Goal: Task Accomplishment & Management: Manage account settings

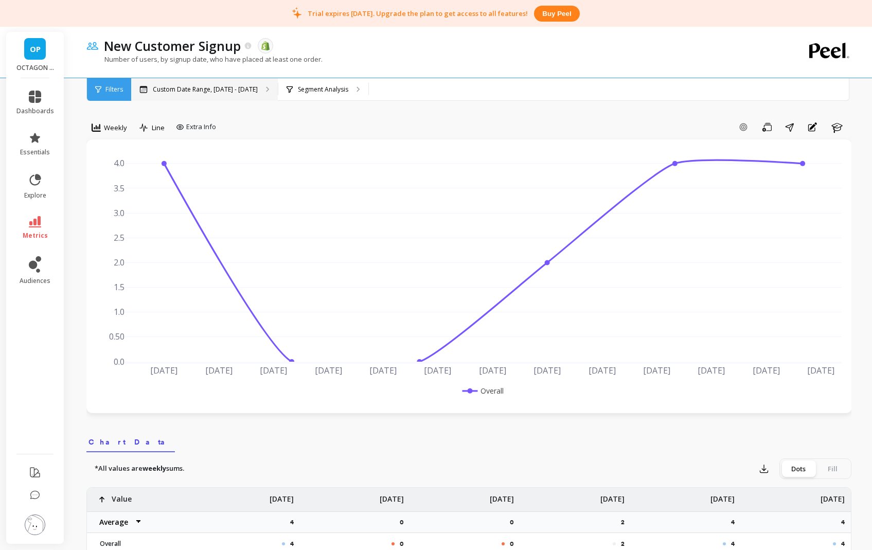
click at [234, 94] on div "Custom Date Range, Apr 1 - Sep 5" at bounding box center [204, 89] width 147 height 23
click at [242, 89] on p "Custom Date Range, Apr 1 - Sep 5" at bounding box center [205, 89] width 105 height 8
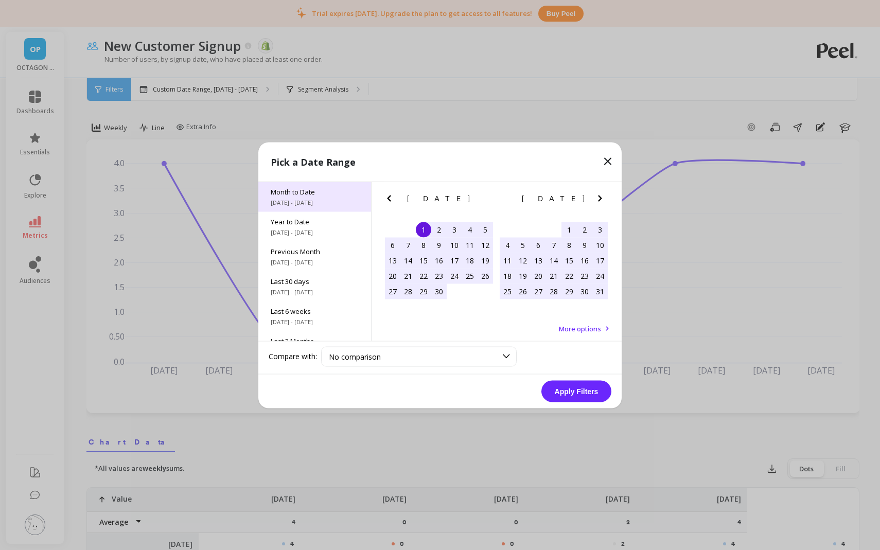
click at [309, 204] on span "9/1/2025 - 9/6/2025" at bounding box center [315, 202] width 88 height 8
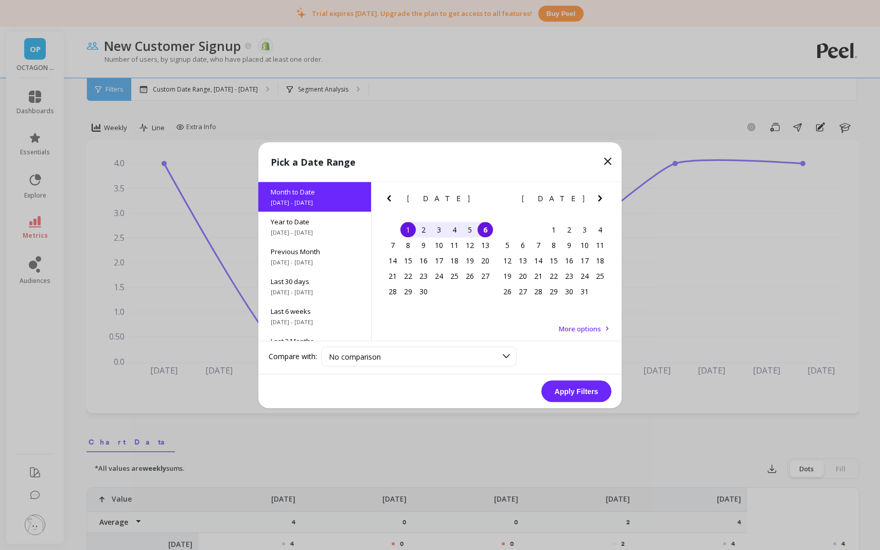
click at [589, 399] on button "Apply Filters" at bounding box center [576, 391] width 70 height 22
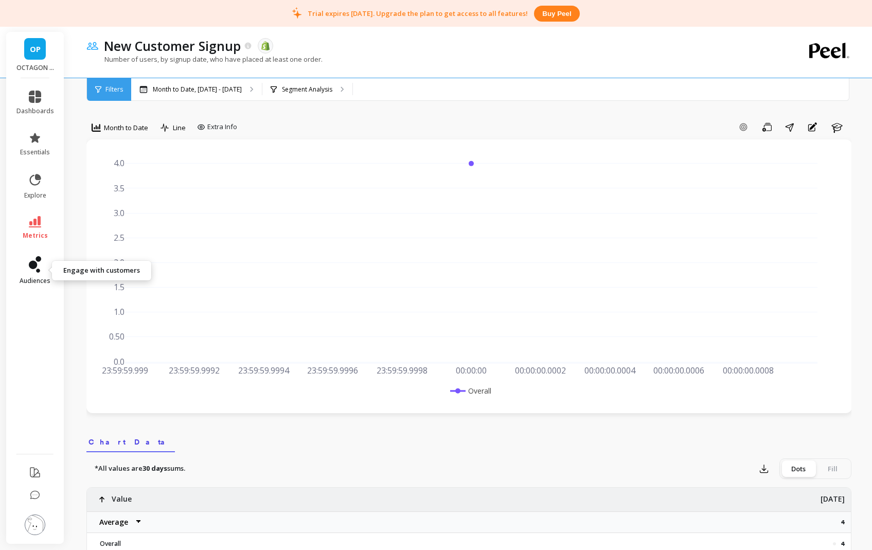
click at [26, 263] on link "audiences" at bounding box center [35, 270] width 38 height 29
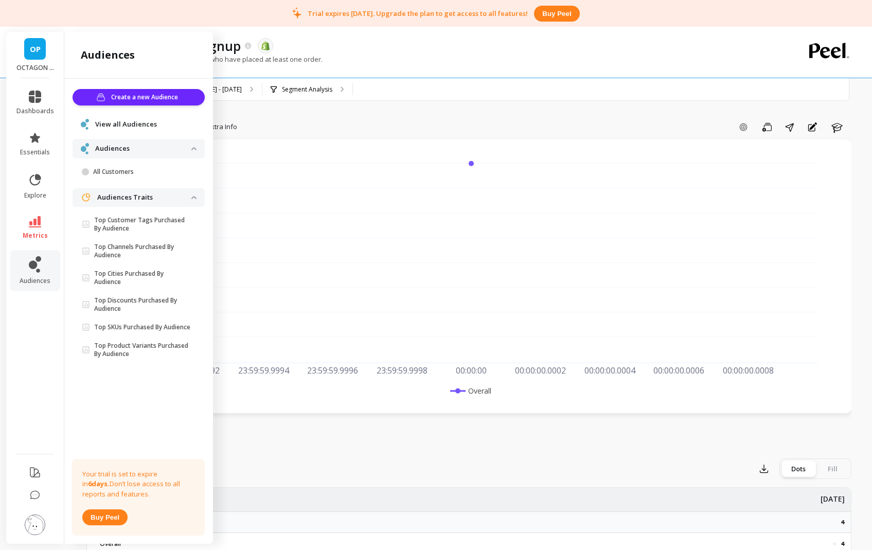
click at [134, 124] on span "View all Audiences" at bounding box center [126, 124] width 62 height 10
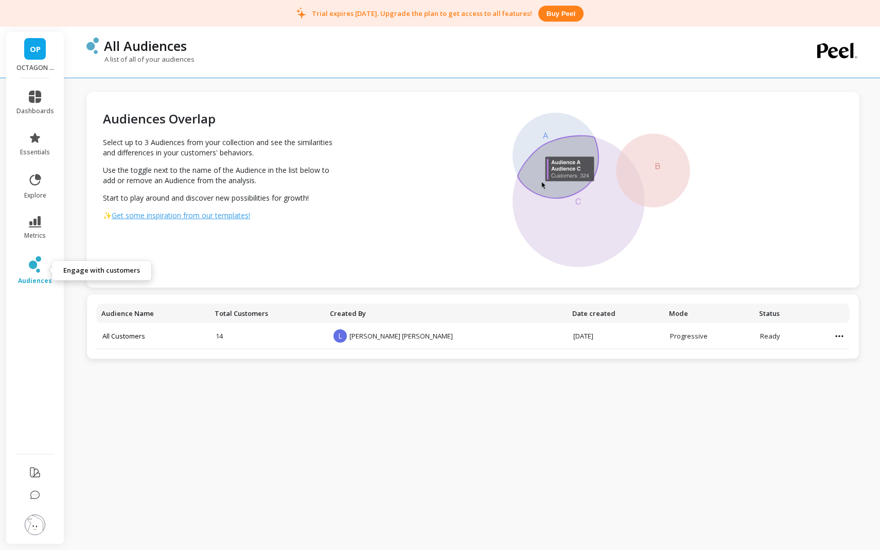
click at [33, 271] on icon at bounding box center [35, 264] width 12 height 16
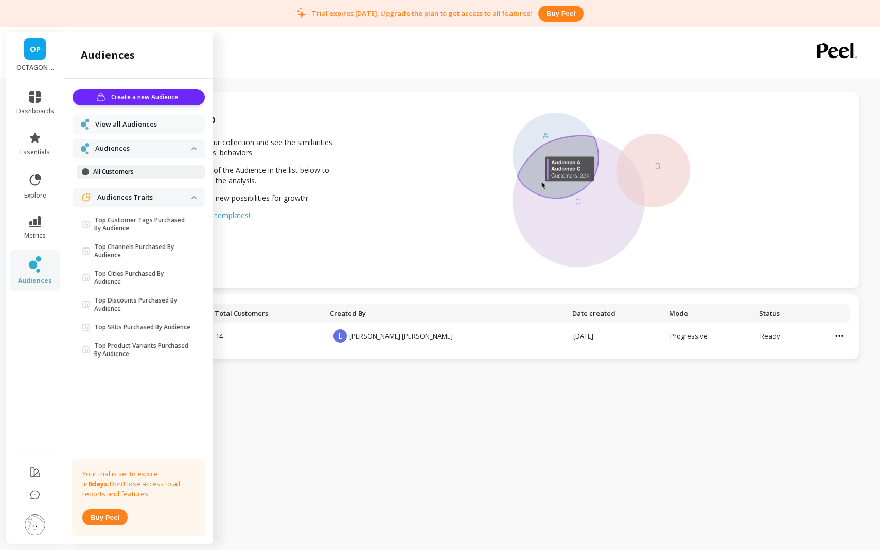
click at [131, 178] on link "All Customers" at bounding box center [141, 172] width 128 height 14
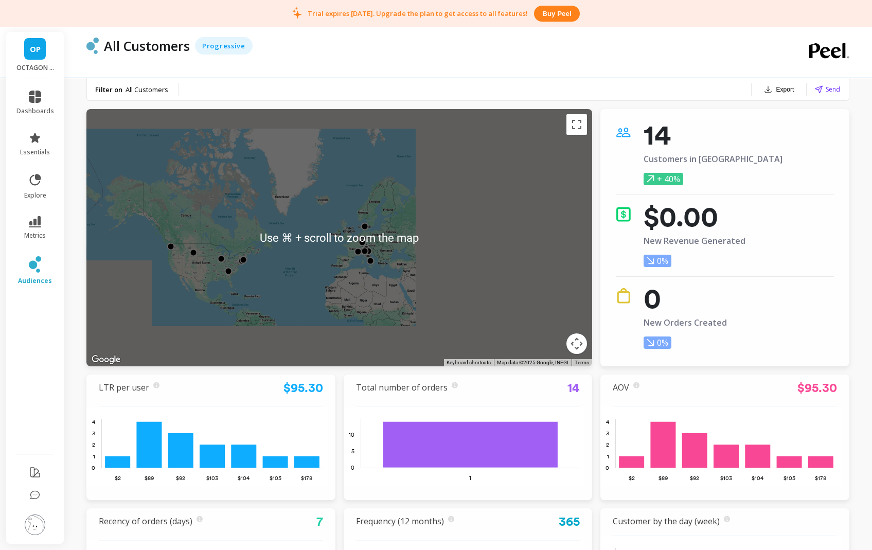
click at [804, 276] on div "$0.00 New Revenue Generated 0%" at bounding box center [725, 241] width 218 height 71
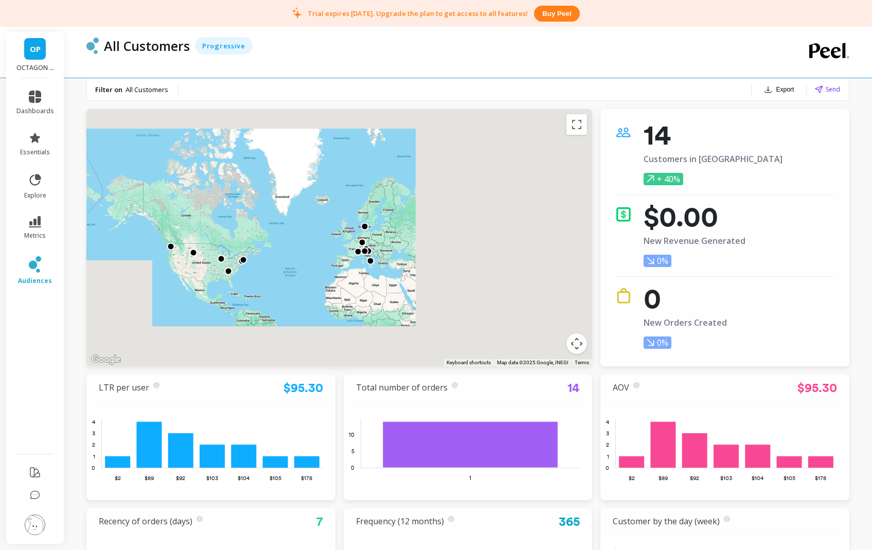
click at [50, 276] on link "audiences" at bounding box center [35, 270] width 38 height 29
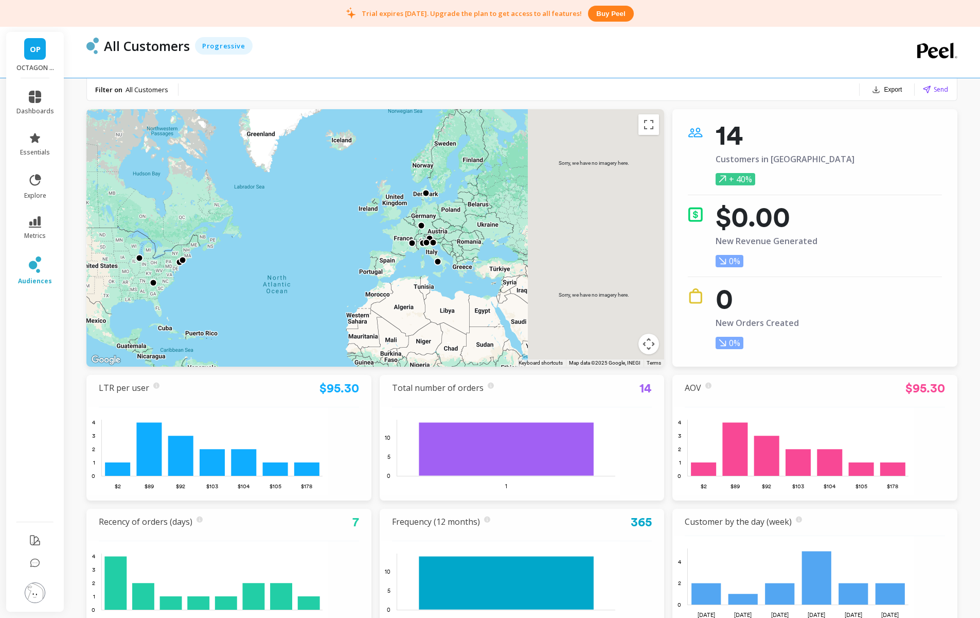
click at [714, 90] on div "Filter on All Customers Export Send" at bounding box center [522, 89] width 870 height 23
click at [135, 93] on span "All Customers" at bounding box center [147, 89] width 43 height 9
click at [39, 278] on span "audiences" at bounding box center [35, 281] width 34 height 8
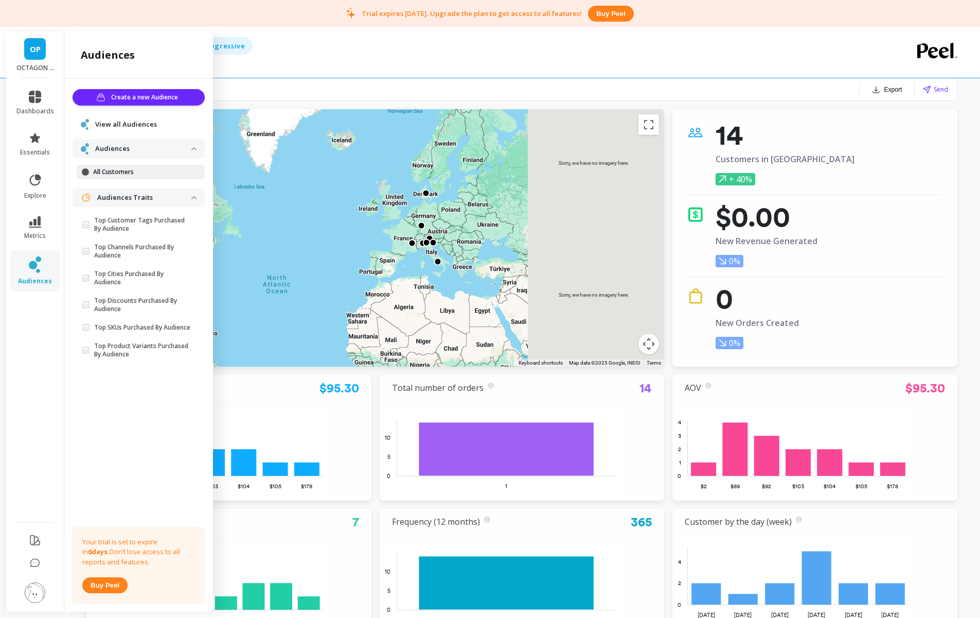
click at [124, 172] on p "All Customers" at bounding box center [142, 172] width 98 height 8
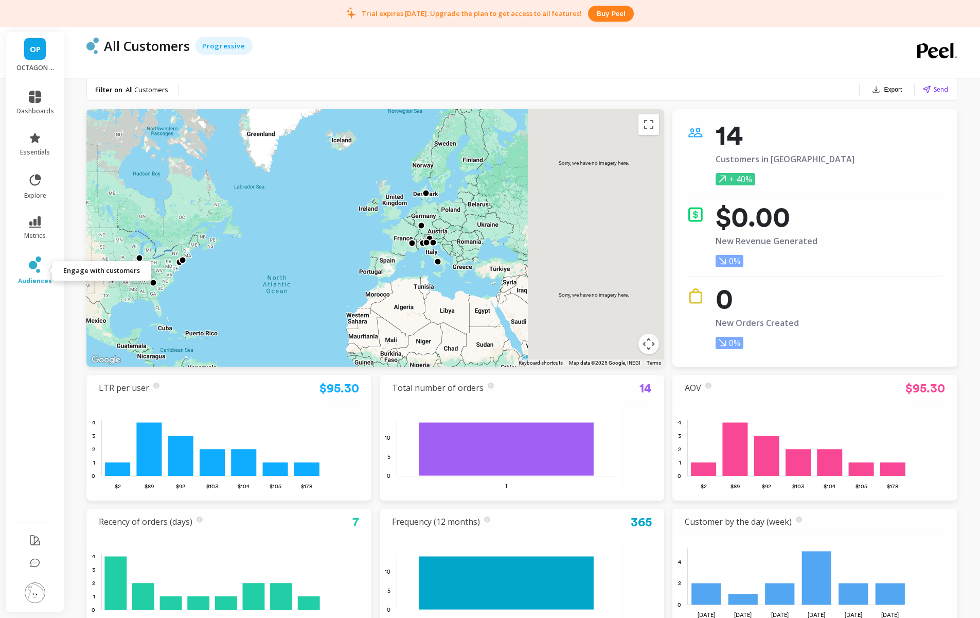
click at [36, 262] on icon at bounding box center [33, 265] width 8 height 8
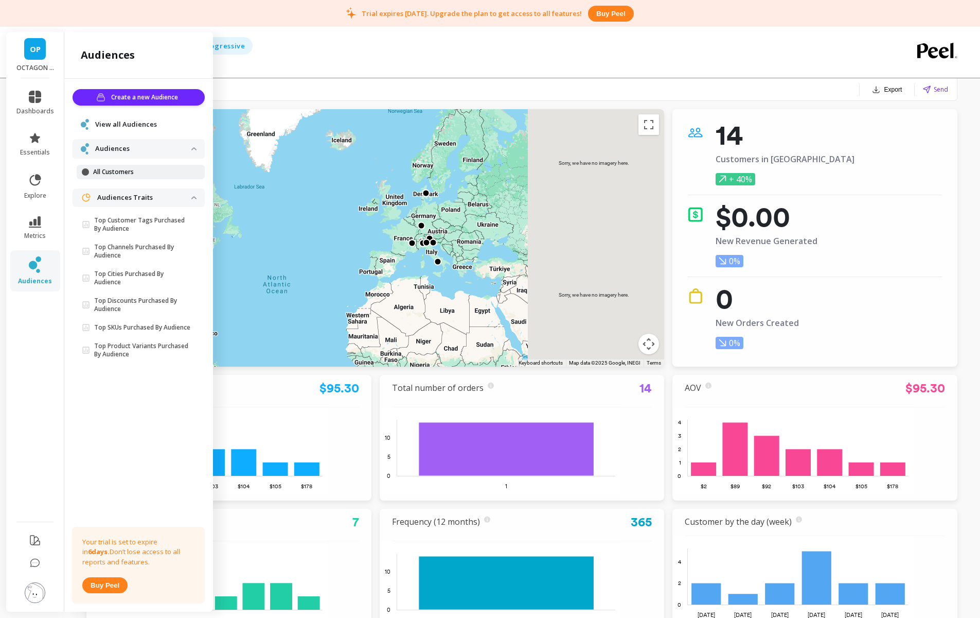
click at [120, 166] on link "All Customers" at bounding box center [141, 172] width 128 height 14
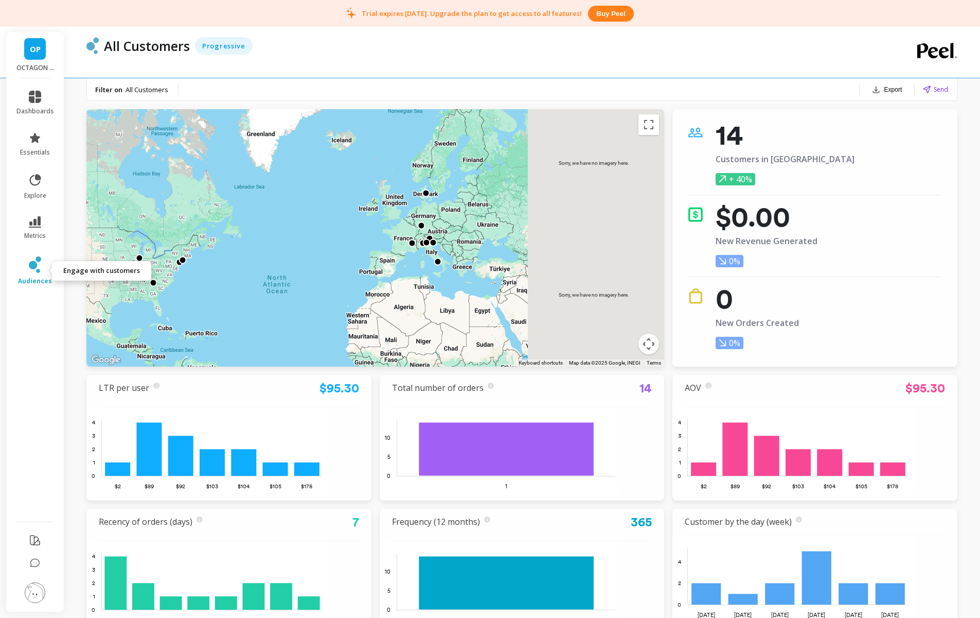
click at [49, 260] on link "audiences" at bounding box center [35, 270] width 38 height 29
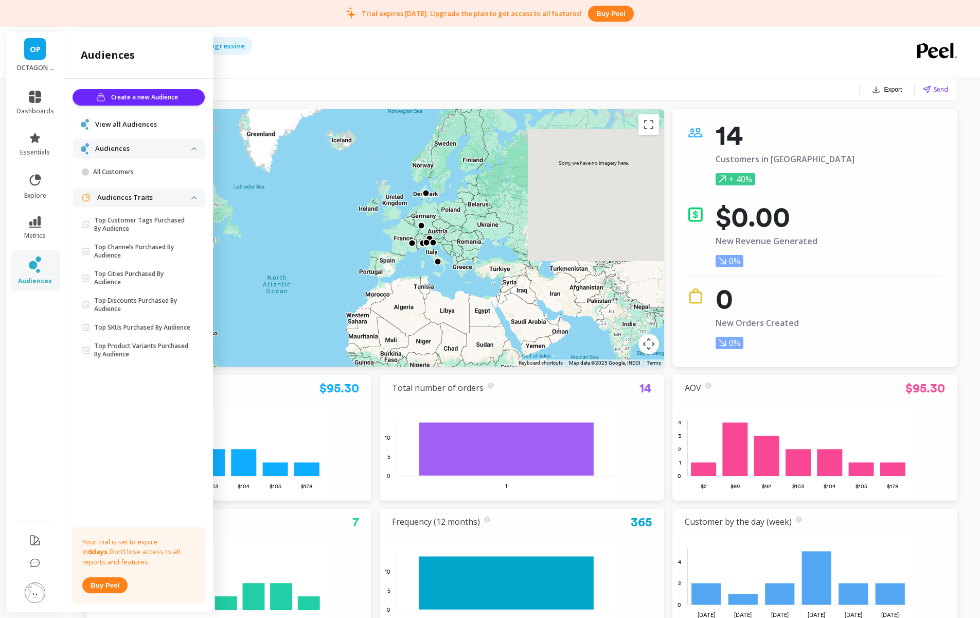
click at [146, 124] on span "View all Audiences" at bounding box center [126, 124] width 62 height 10
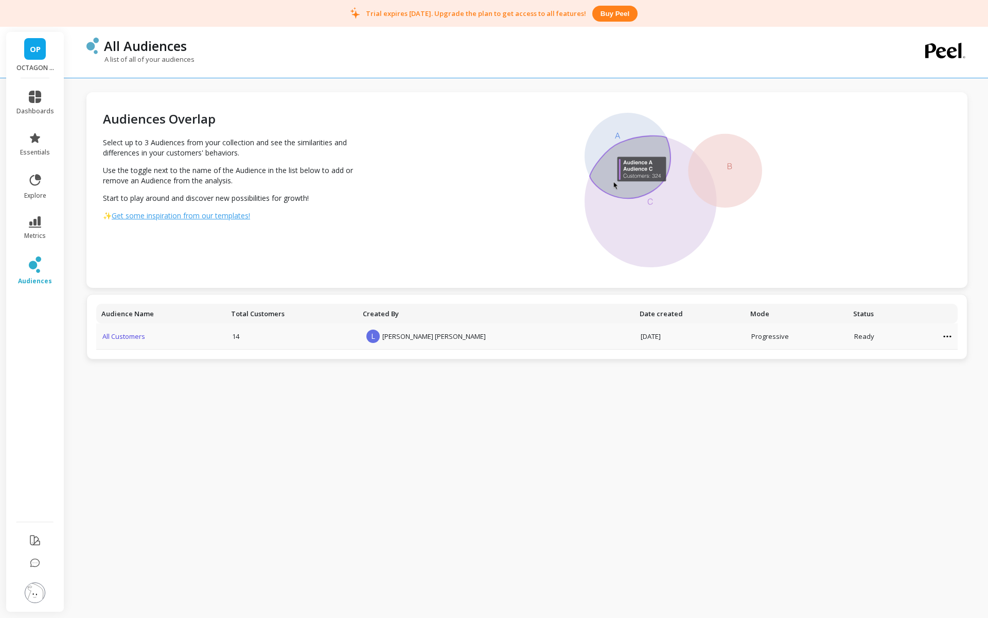
click at [131, 336] on link "All Customers" at bounding box center [123, 335] width 43 height 9
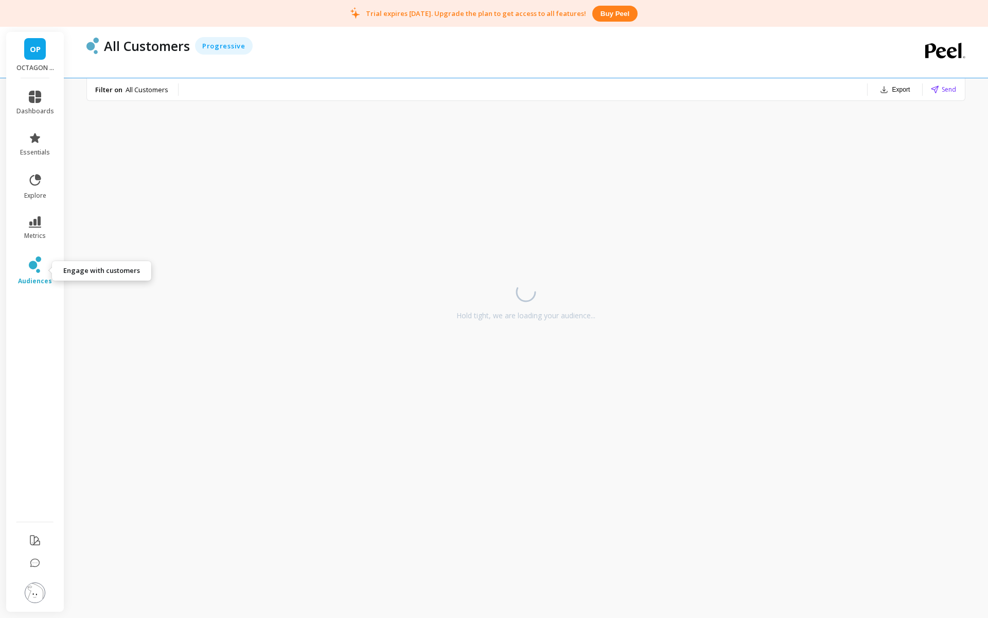
click at [38, 268] on icon at bounding box center [35, 264] width 12 height 16
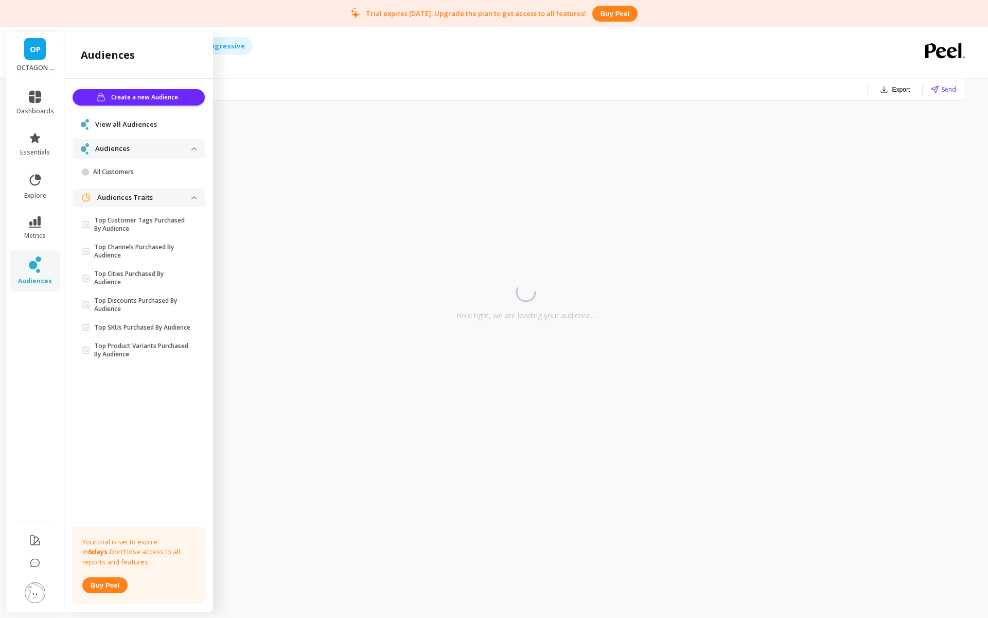
click at [140, 126] on span "View all Audiences" at bounding box center [126, 124] width 62 height 10
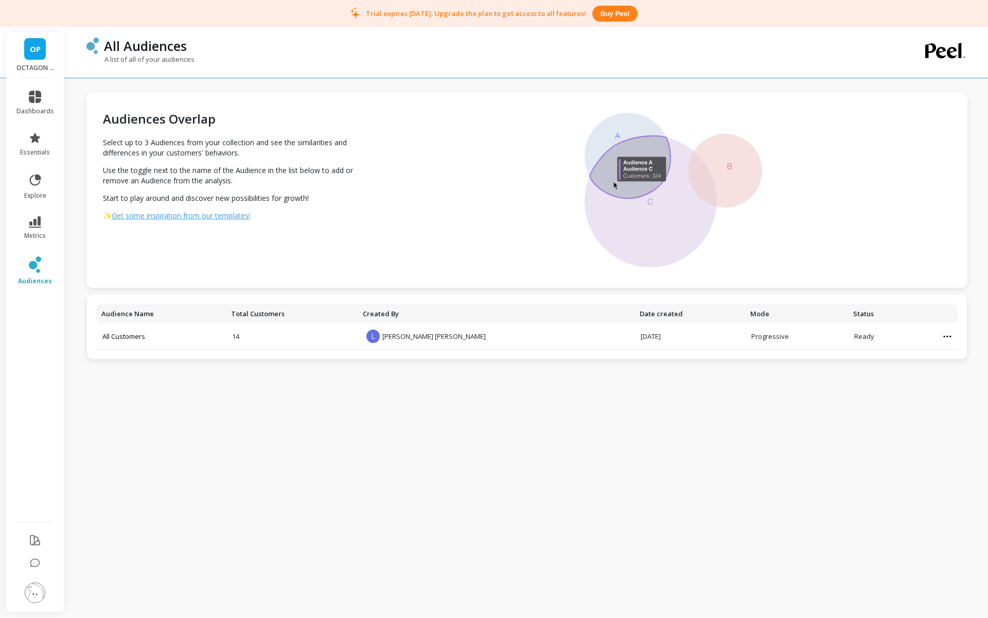
click at [196, 213] on span "Get some inspiration from our templates!" at bounding box center [181, 215] width 138 height 10
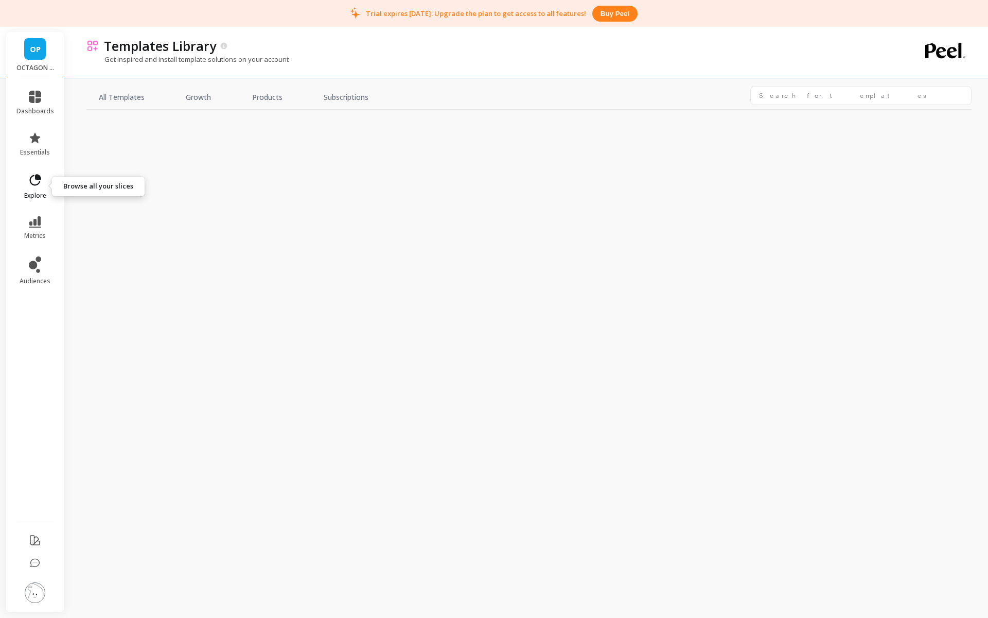
click at [38, 191] on span "explore" at bounding box center [35, 195] width 22 height 8
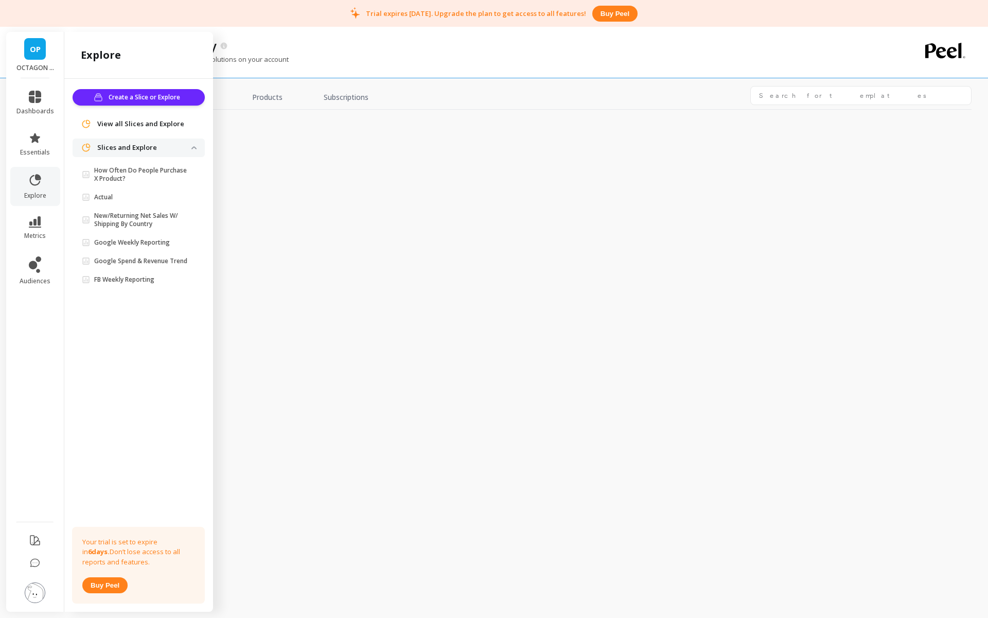
click at [111, 153] on span "Slices and Explore" at bounding box center [139, 147] width 132 height 19
click at [38, 233] on span "metrics" at bounding box center [35, 236] width 22 height 8
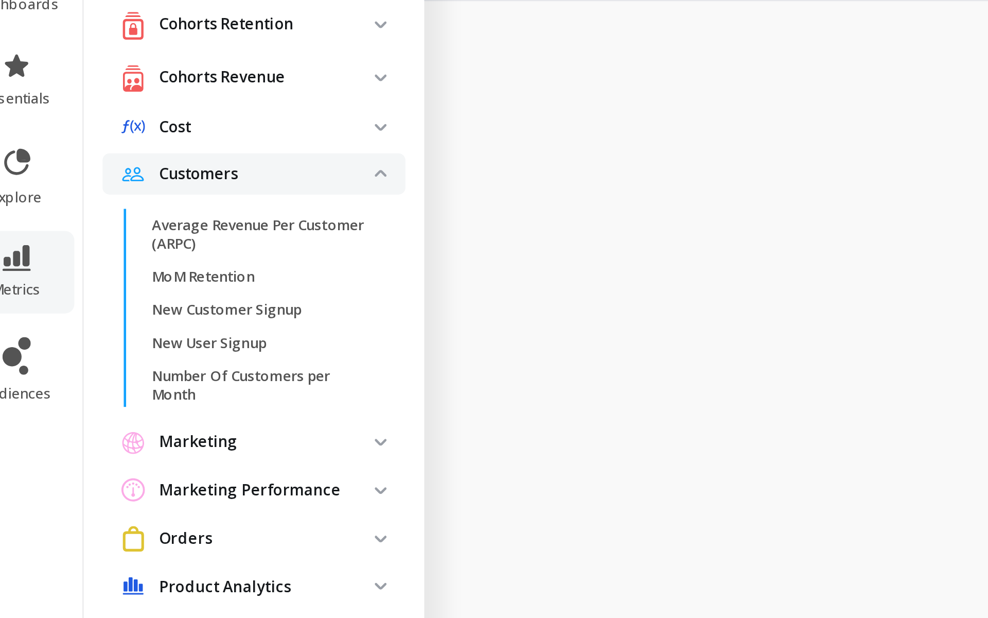
click at [128, 187] on p "Customers" at bounding box center [144, 185] width 94 height 10
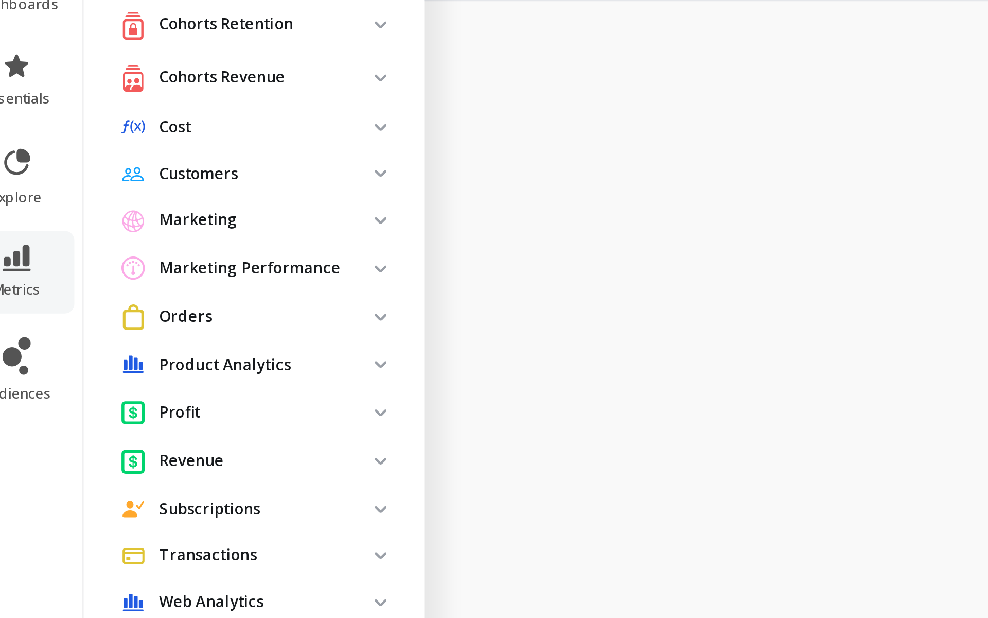
click at [109, 165] on p "Cost" at bounding box center [144, 165] width 94 height 10
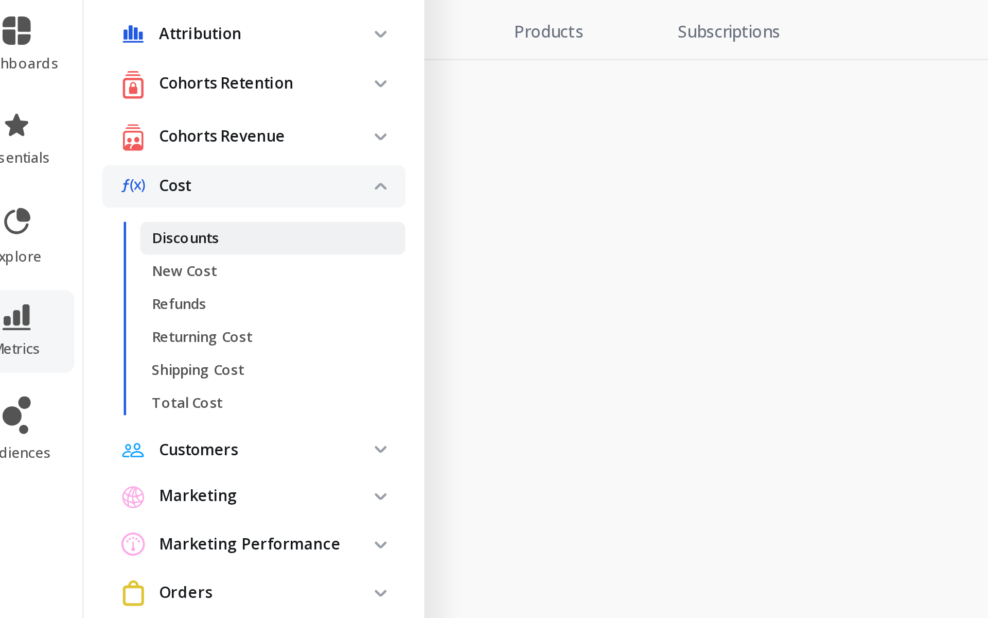
click at [115, 184] on p "Discounts" at bounding box center [108, 187] width 29 height 8
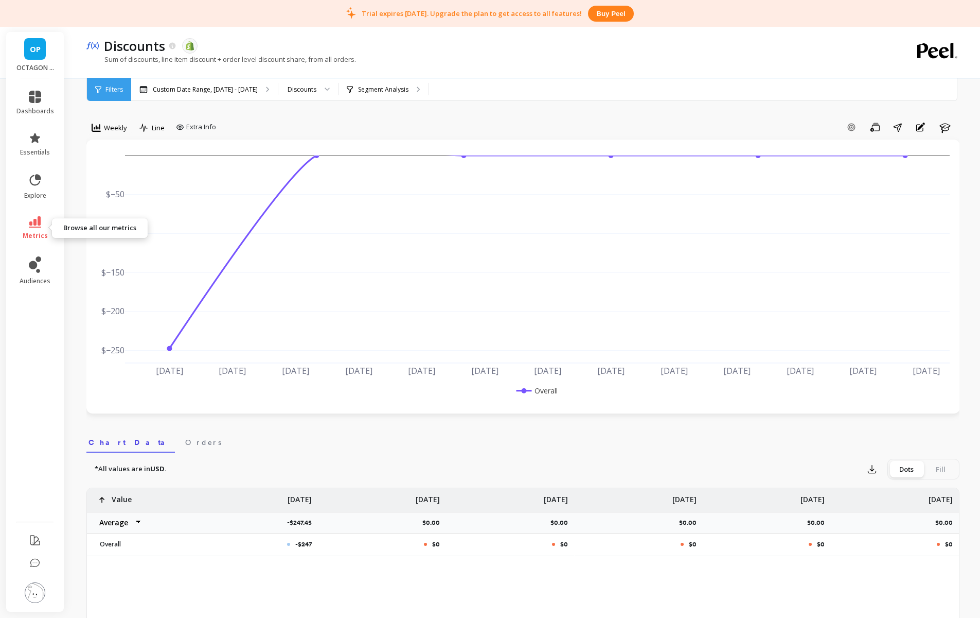
click at [33, 225] on icon at bounding box center [35, 221] width 12 height 11
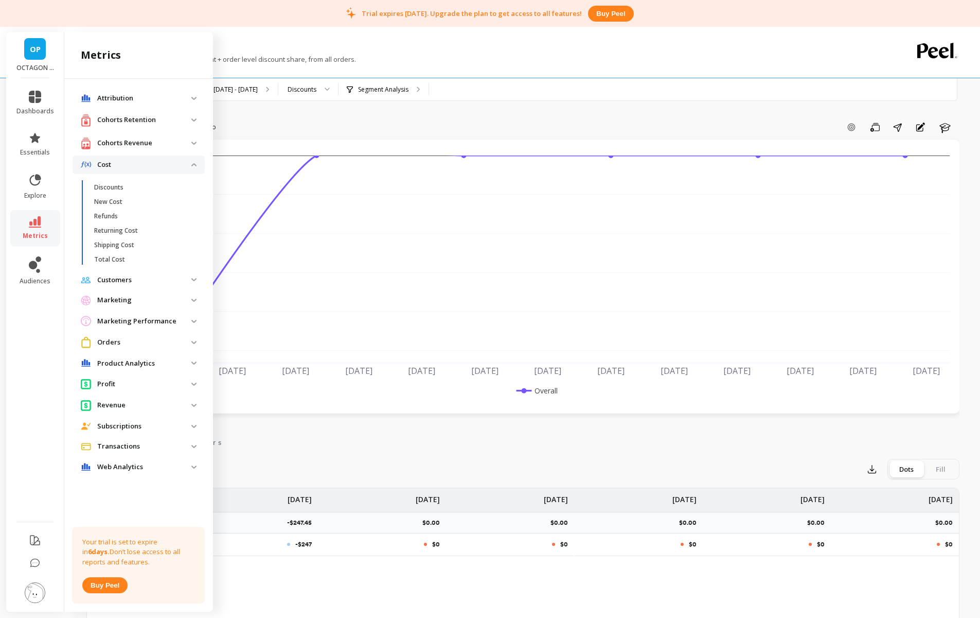
click at [101, 117] on p "Cohorts Retention" at bounding box center [144, 120] width 94 height 10
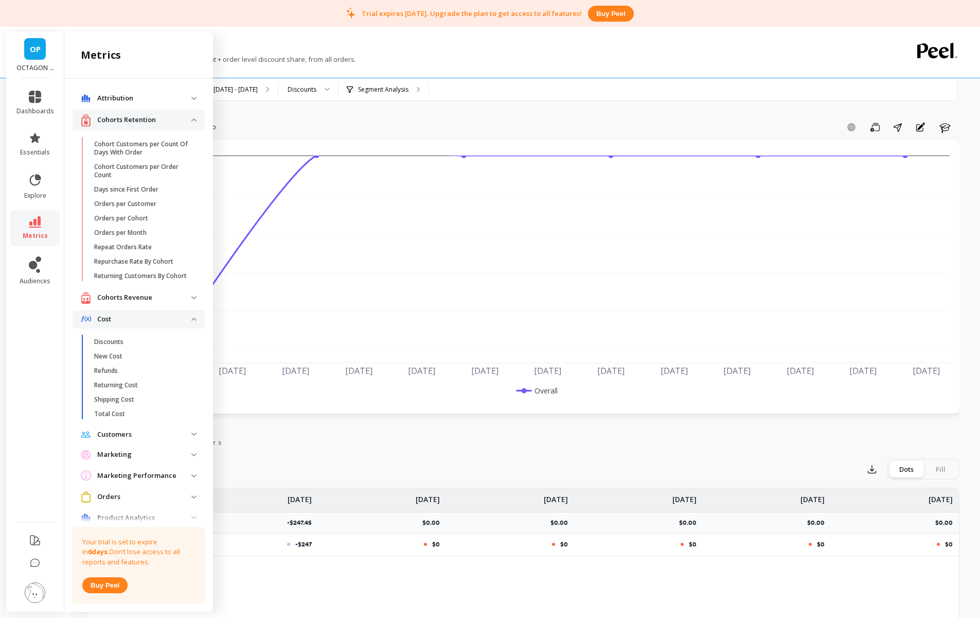
click at [120, 85] on div "Attribution Attribution Dashboard Orders By Channel Revenue By Channel Payback …" at bounding box center [138, 343] width 149 height 529
click at [120, 91] on span "Attribution" at bounding box center [139, 98] width 132 height 19
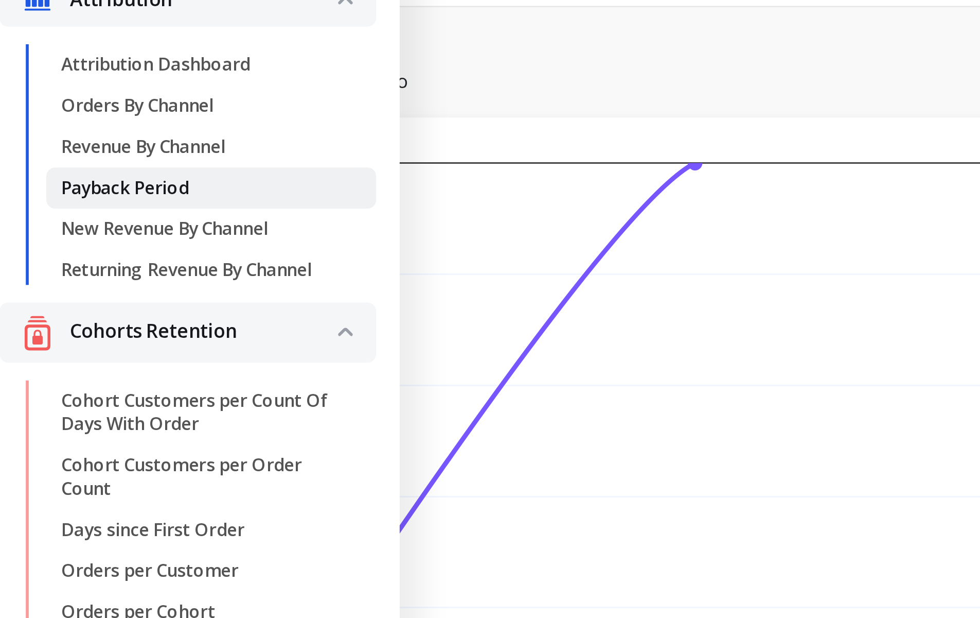
click at [119, 164] on p "Payback Period" at bounding box center [116, 164] width 45 height 8
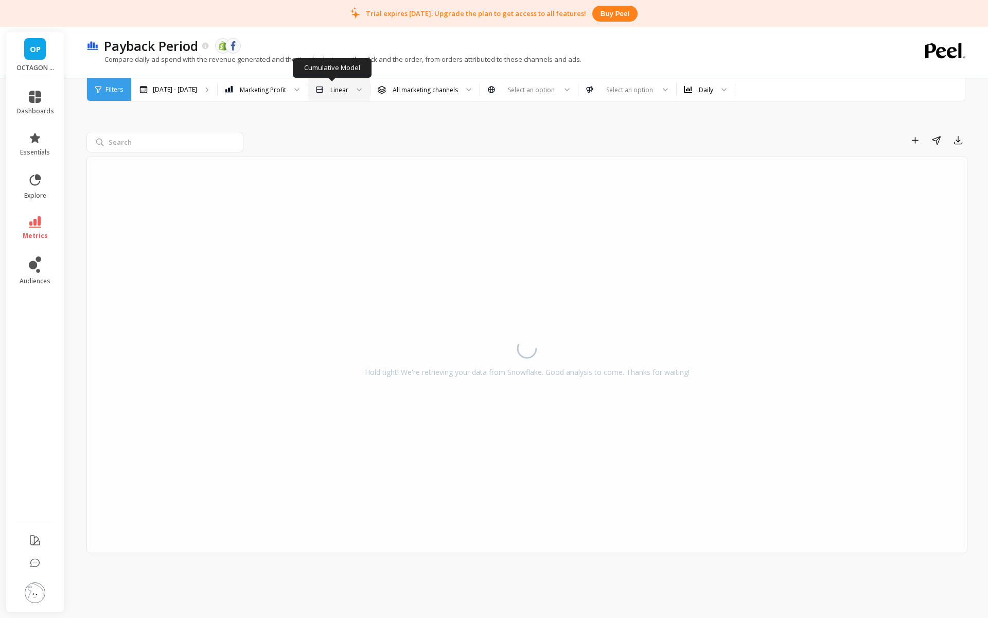
click at [330, 87] on div "Linear" at bounding box center [339, 90] width 18 height 10
drag, startPoint x: 415, startPoint y: 132, endPoint x: 415, endPoint y: 107, distance: 25.2
click at [415, 132] on div "Add to Dashboard Share Export" at bounding box center [608, 140] width 720 height 16
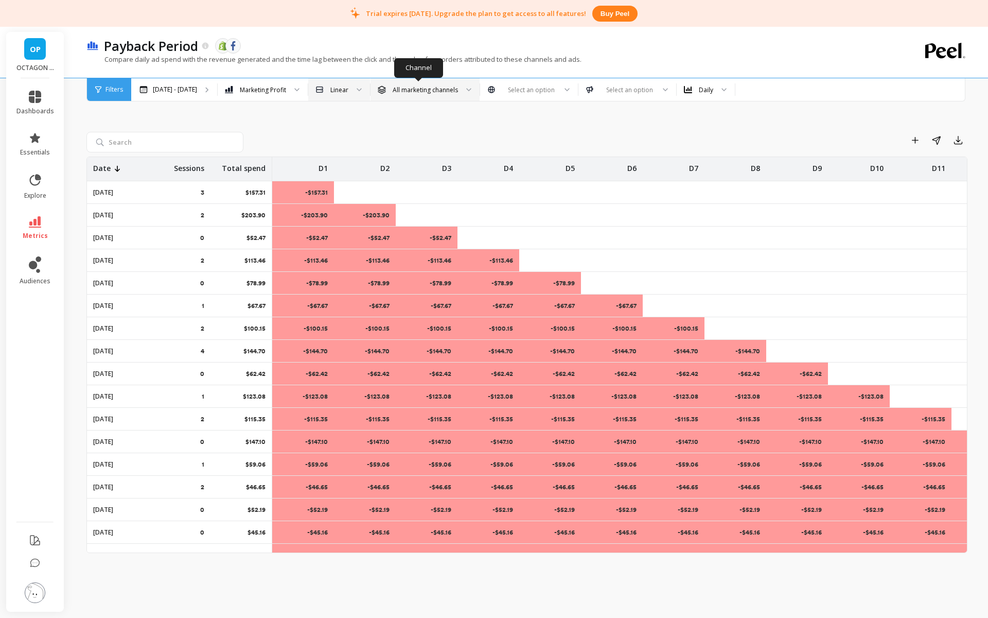
click at [428, 96] on div "All marketing channels" at bounding box center [425, 89] width 109 height 23
click at [274, 96] on div "Marketing Profit" at bounding box center [263, 89] width 90 height 23
click at [265, 142] on div "Revenue" at bounding box center [262, 138] width 77 height 10
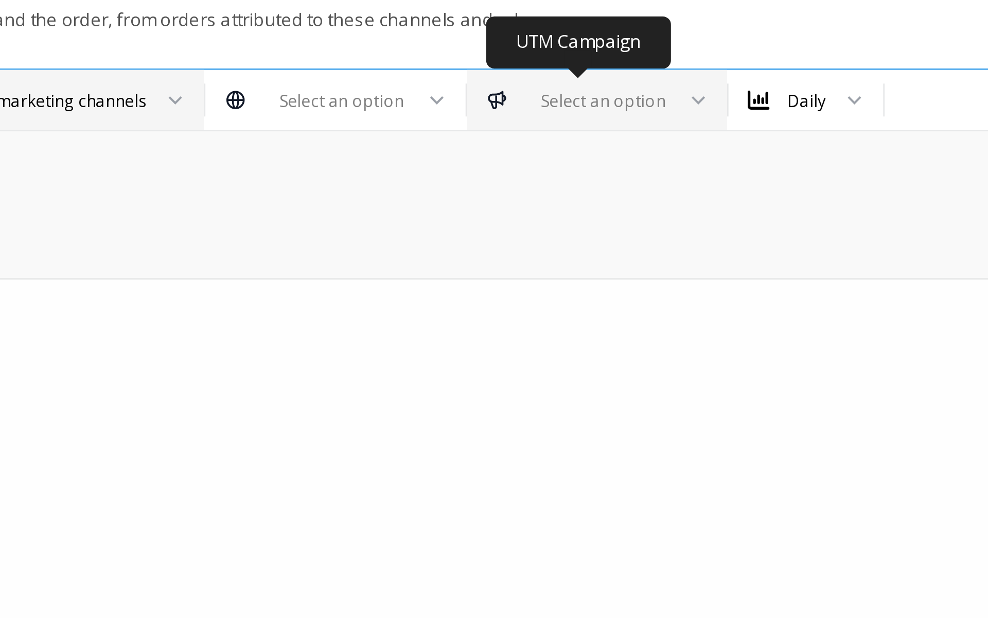
click at [611, 83] on div "Select an option" at bounding box center [606, 89] width 98 height 23
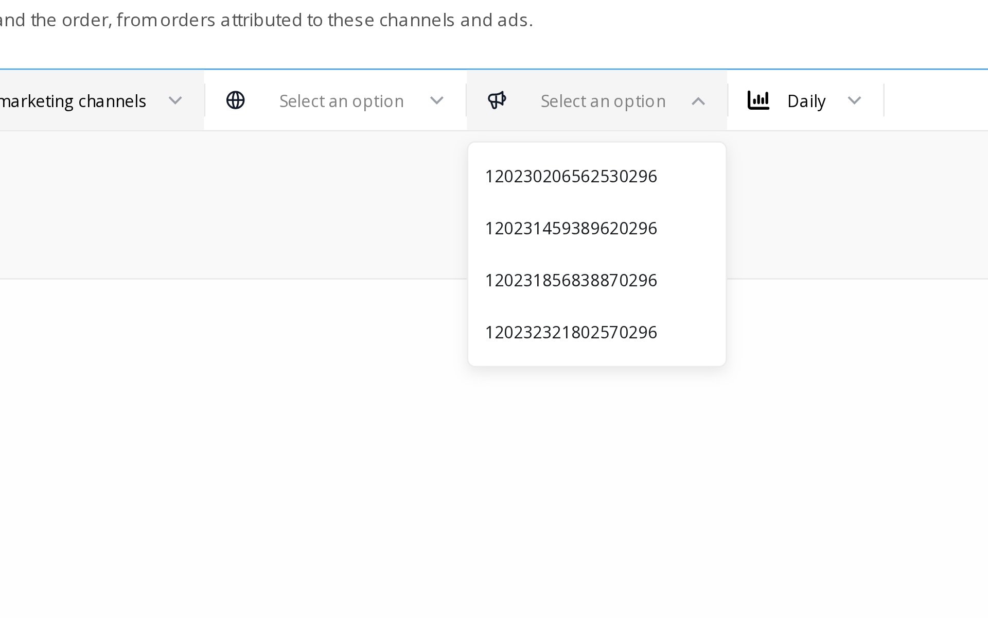
click at [664, 142] on div "Add to Dashboard Share Export" at bounding box center [608, 140] width 720 height 16
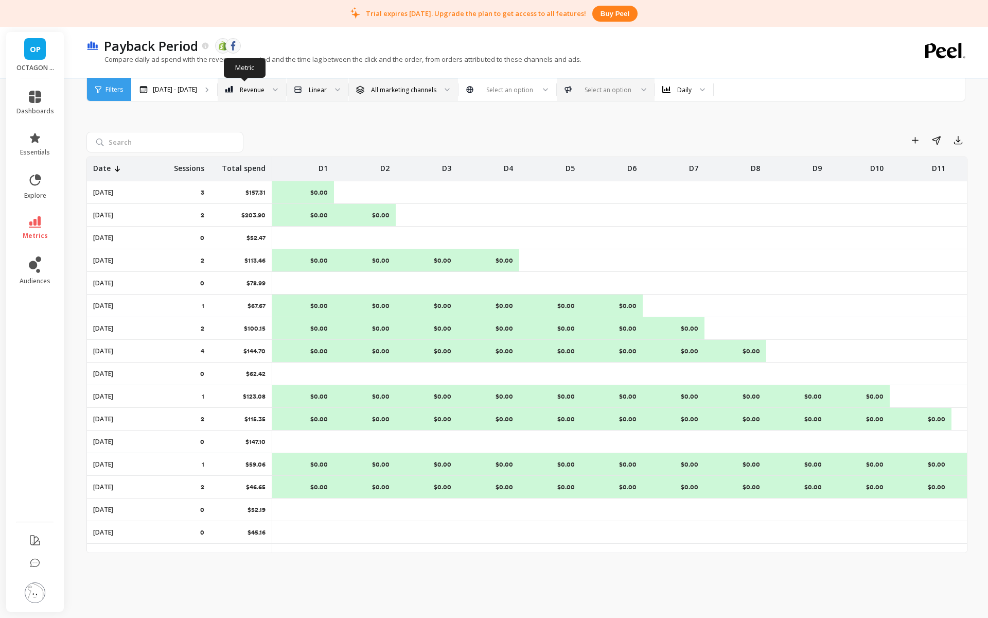
click at [255, 85] on div "Revenue" at bounding box center [252, 90] width 25 height 10
click at [312, 126] on div "Add to Dashboard Share Export Date Sessions Total spend D1 D2 D3 D4 D5 D6 D7 D8…" at bounding box center [526, 329] width 881 height 551
click at [585, 84] on div "Select an option" at bounding box center [599, 90] width 69 height 12
click at [589, 122] on div "120230206562530296" at bounding box center [606, 118] width 84 height 10
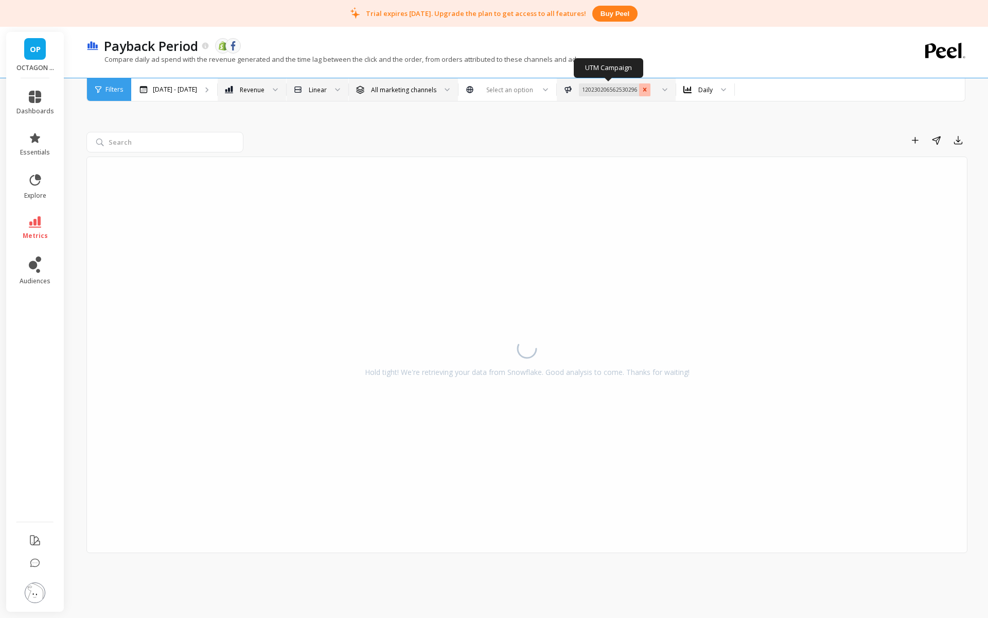
click at [641, 87] on icon "Remove 120230206562530296" at bounding box center [644, 89] width 7 height 7
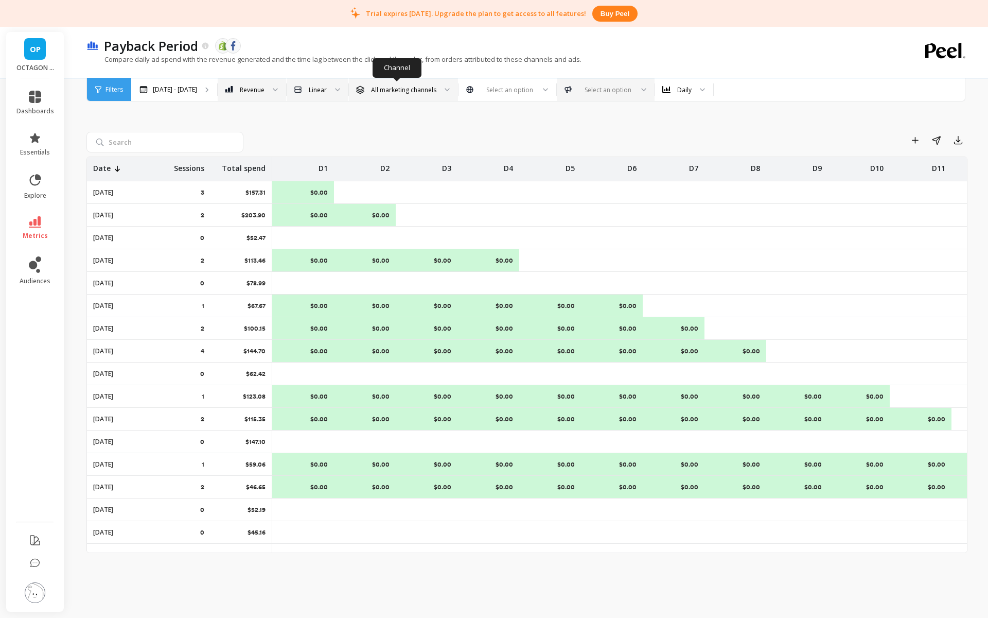
click at [406, 89] on div "All marketing channels" at bounding box center [403, 90] width 65 height 10
click at [512, 119] on div "Add to Dashboard Share Export Date Sessions Total spend D1 D2 D3 D4 D5 D6 D7 D8…" at bounding box center [526, 329] width 881 height 551
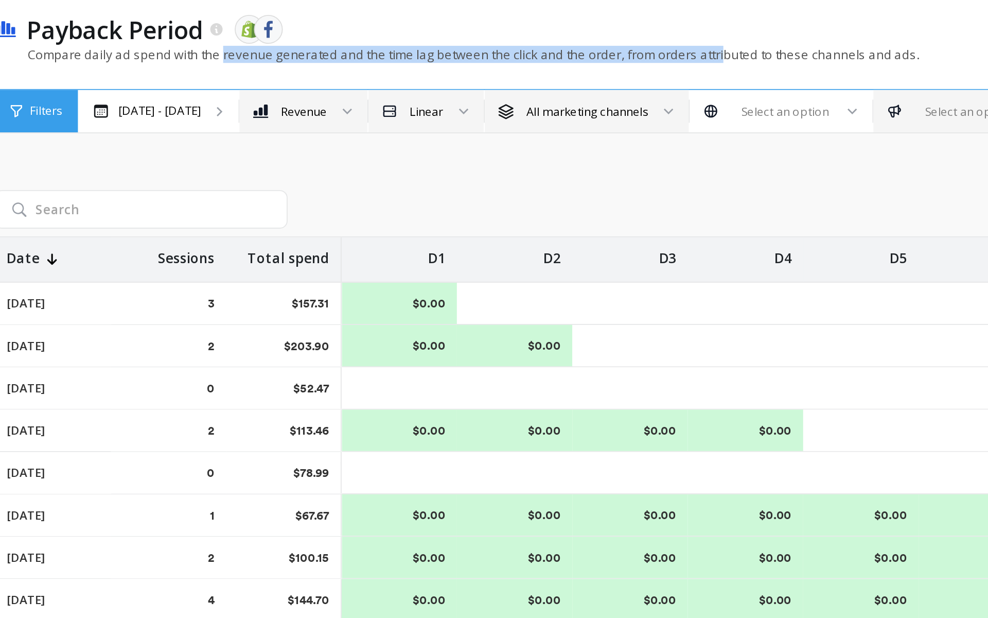
drag, startPoint x: 208, startPoint y: 60, endPoint x: 476, endPoint y: 63, distance: 267.6
click at [476, 63] on p "Compare daily ad spend with the revenue generated and the time lag between the …" at bounding box center [333, 59] width 495 height 9
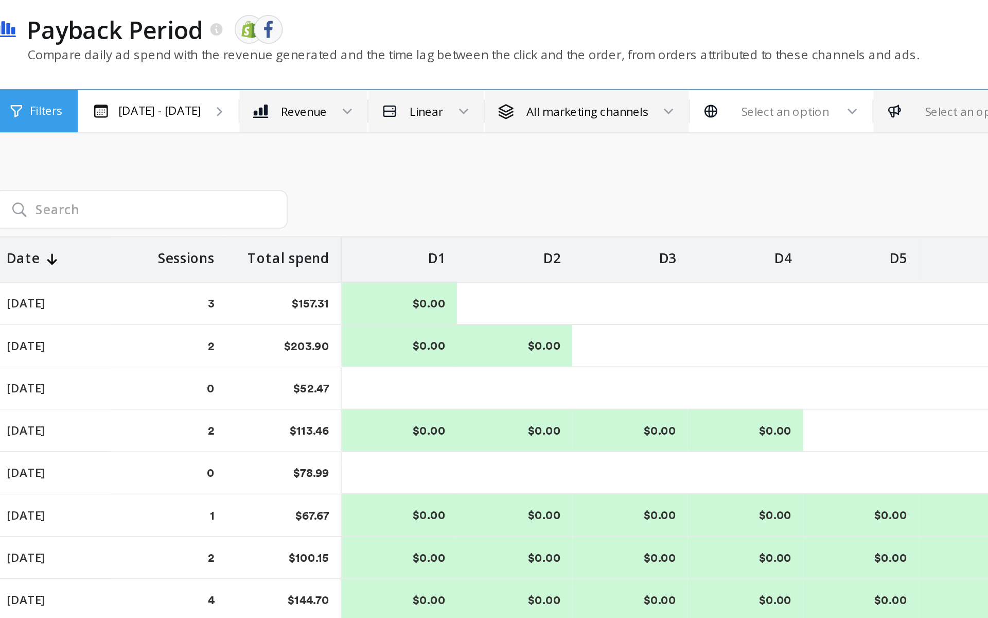
click at [460, 134] on div "Add to Dashboard Share Export" at bounding box center [608, 140] width 720 height 16
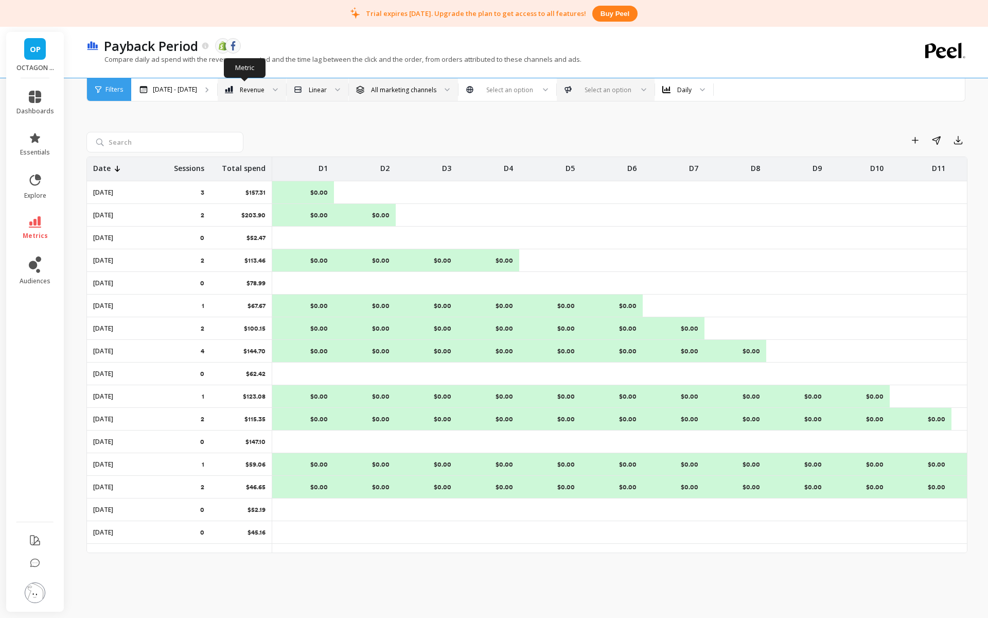
click at [266, 94] on div at bounding box center [272, 89] width 12 height 23
click at [255, 119] on div "Marketing Profit" at bounding box center [251, 118] width 55 height 10
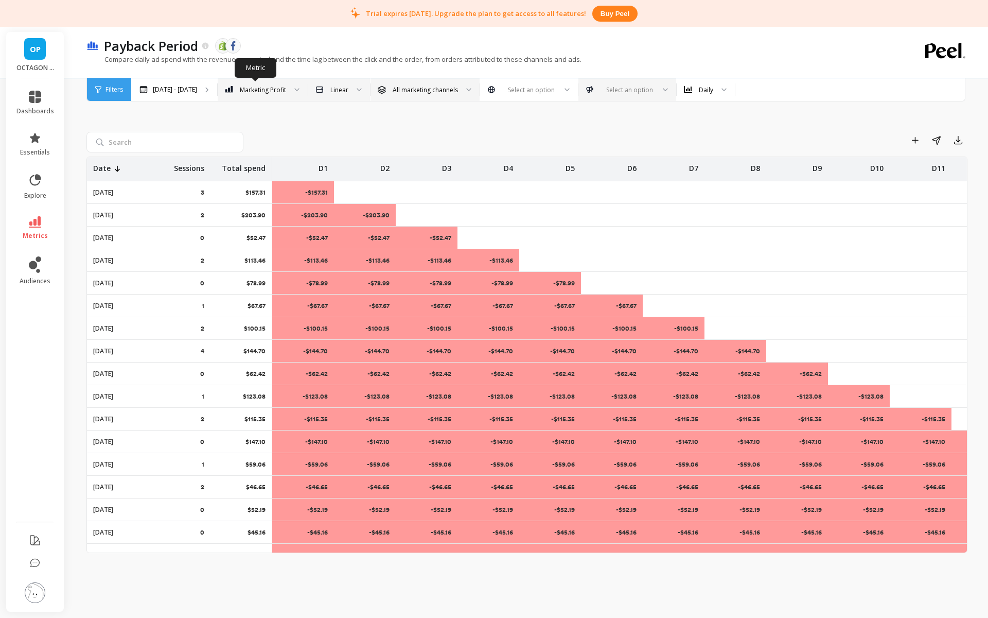
click at [268, 86] on div "Marketing Profit" at bounding box center [263, 90] width 46 height 10
click at [265, 136] on div "Revenue" at bounding box center [262, 138] width 77 height 10
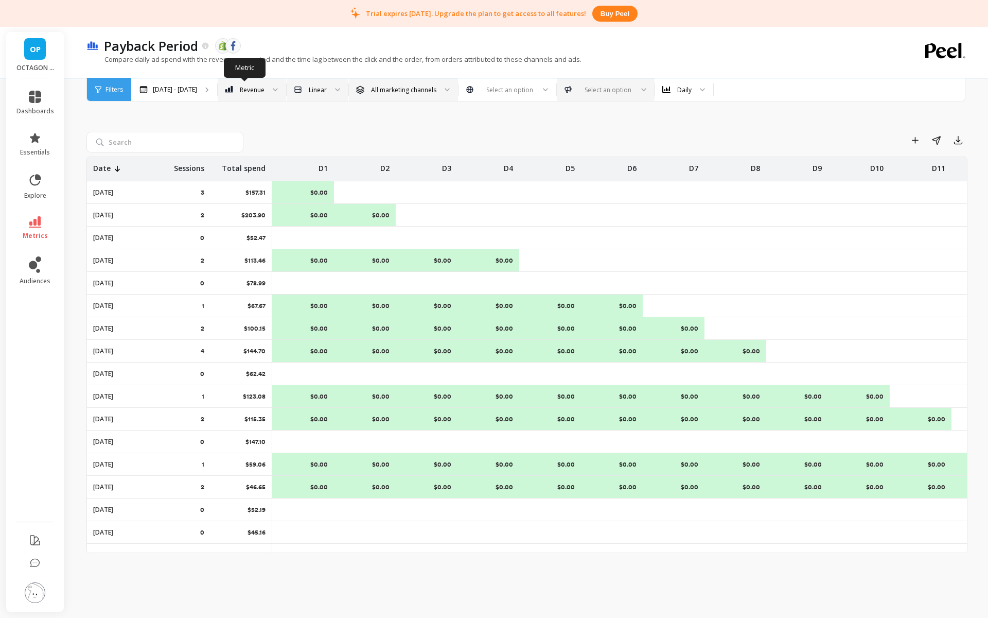
click at [249, 88] on div "Revenue" at bounding box center [252, 90] width 25 height 10
click at [175, 91] on p "Mar 5 - Sep 5" at bounding box center [175, 89] width 44 height 8
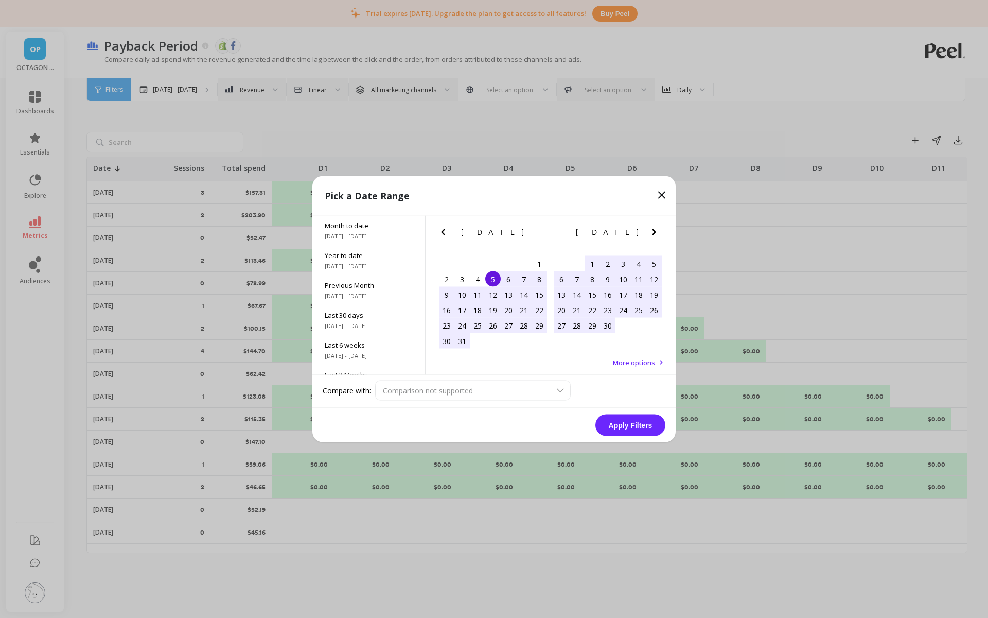
click at [364, 178] on div "Pick a Date Range" at bounding box center [493, 196] width 363 height 40
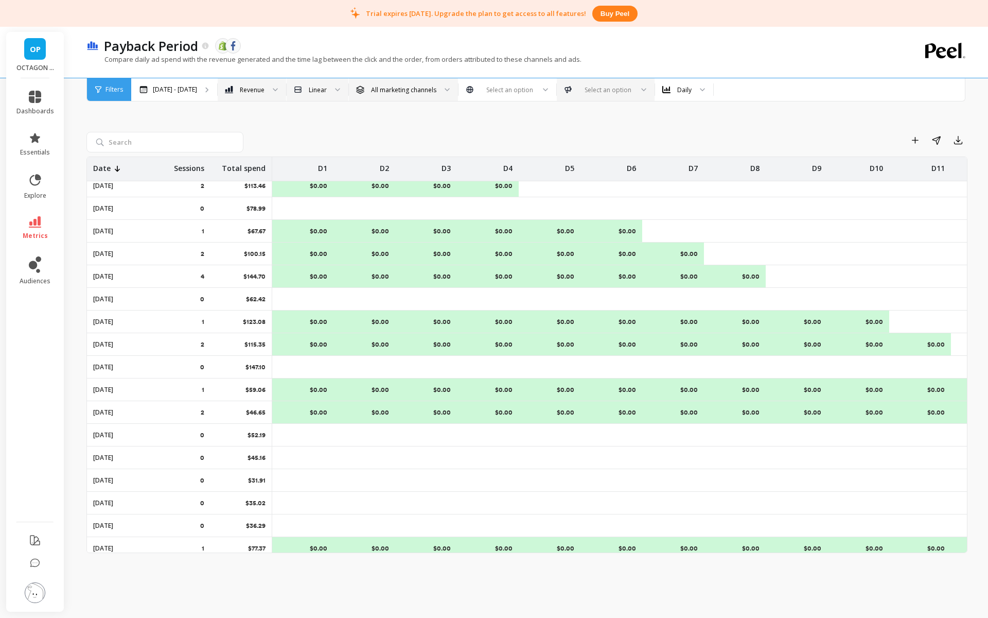
scroll to position [0, 1]
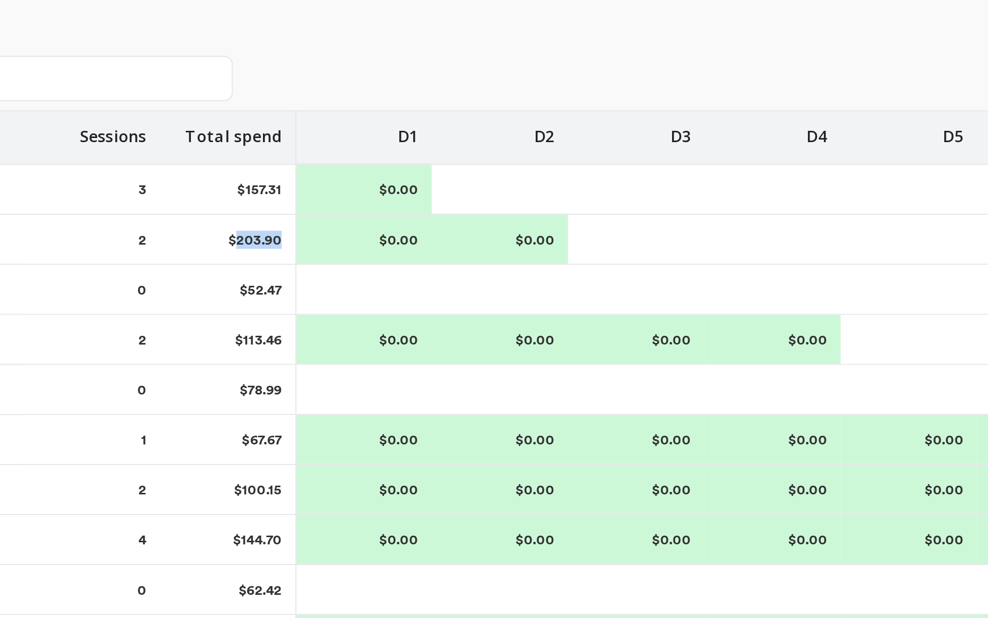
drag, startPoint x: 245, startPoint y: 215, endPoint x: 285, endPoint y: 217, distance: 39.7
click at [310, 222] on div "$0.00" at bounding box center [303, 215] width 62 height 22
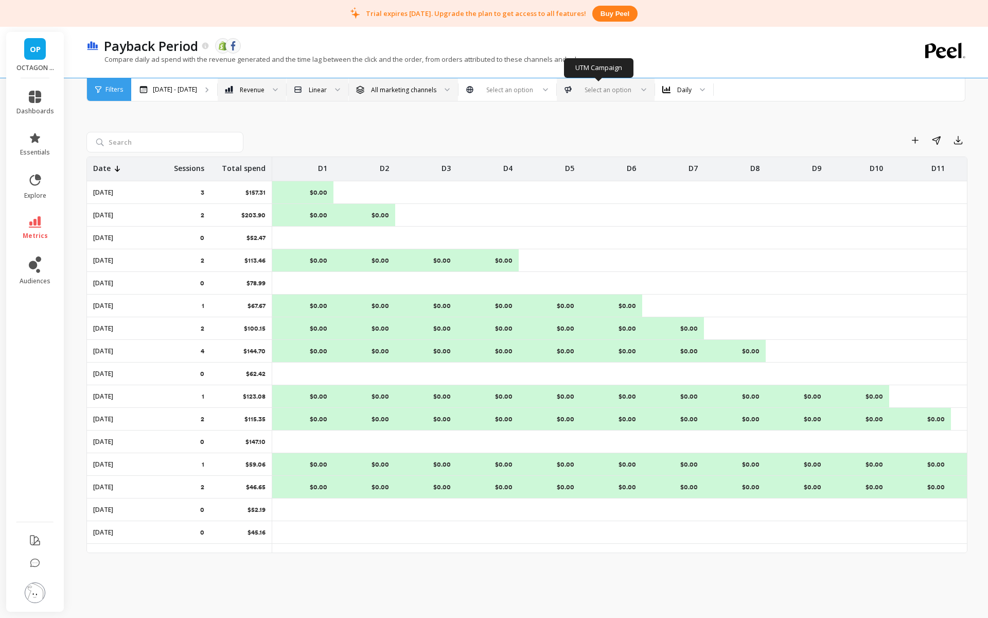
click at [608, 92] on div at bounding box center [606, 90] width 54 height 10
click at [662, 92] on img at bounding box center [666, 89] width 8 height 8
click at [662, 91] on img at bounding box center [666, 89] width 8 height 8
click at [677, 91] on div "Daily" at bounding box center [684, 90] width 14 height 10
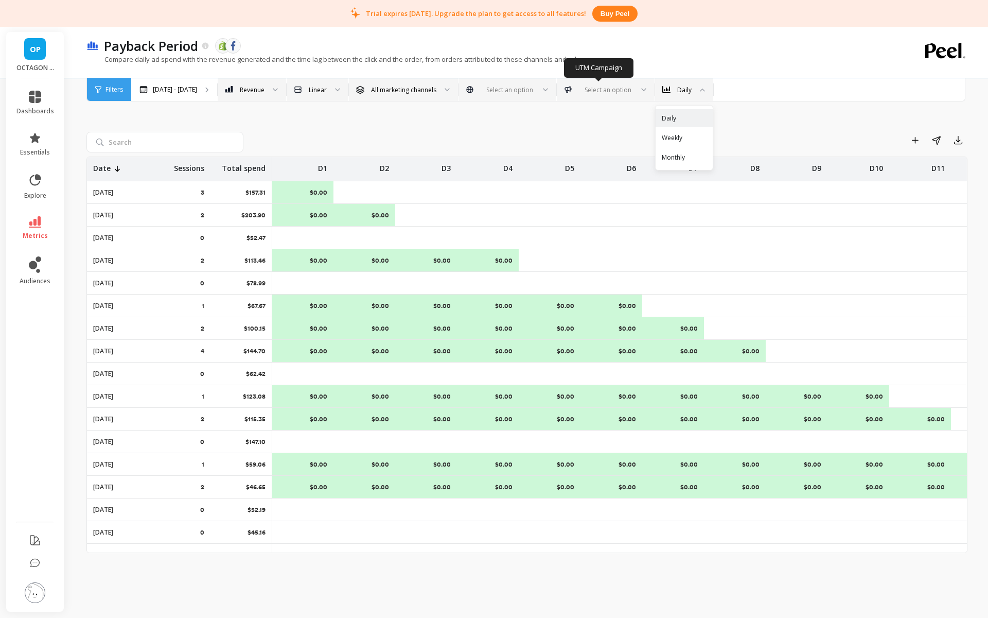
click at [507, 91] on div at bounding box center [508, 90] width 54 height 10
click at [592, 94] on div at bounding box center [606, 90] width 54 height 10
click at [592, 115] on div "120230206562530296" at bounding box center [606, 118] width 84 height 10
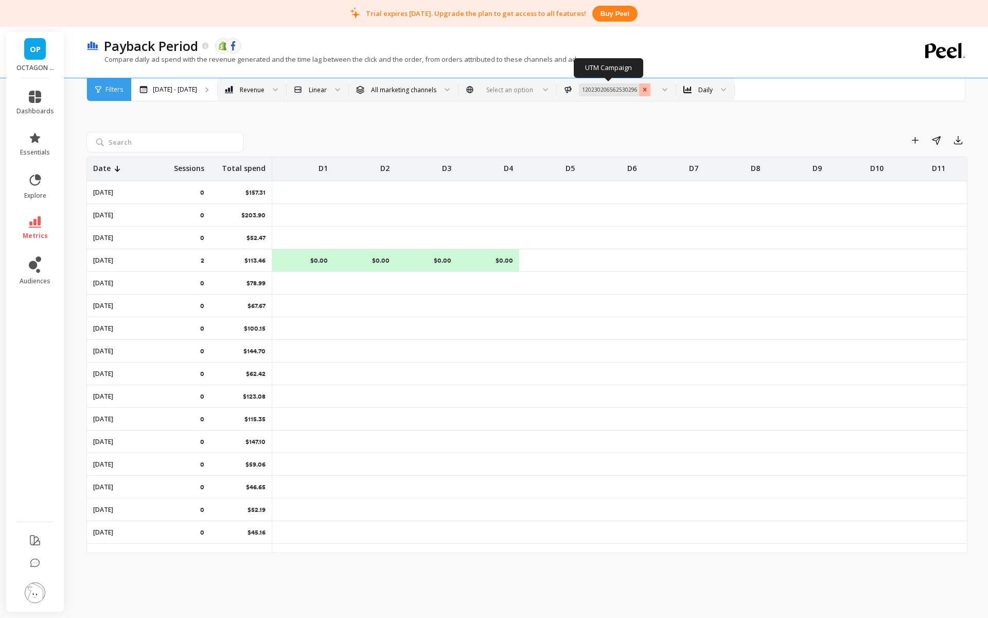
click at [643, 89] on icon "Remove 120230206562530296" at bounding box center [645, 89] width 4 height 4
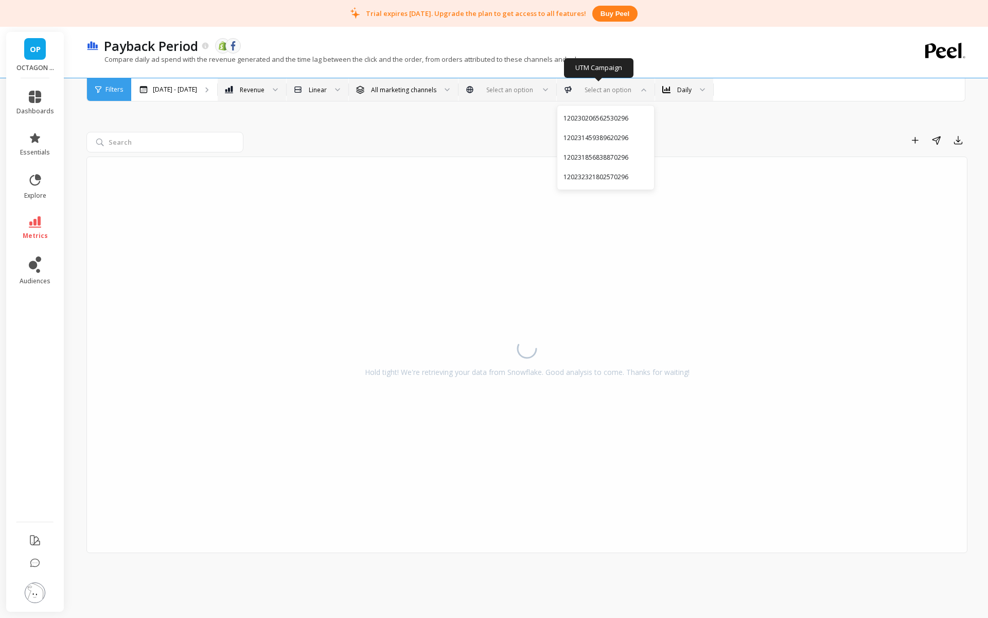
click at [479, 127] on div "Add to Dashboard Share Export Hold tight! We're retrieving your data from Snowf…" at bounding box center [526, 329] width 881 height 551
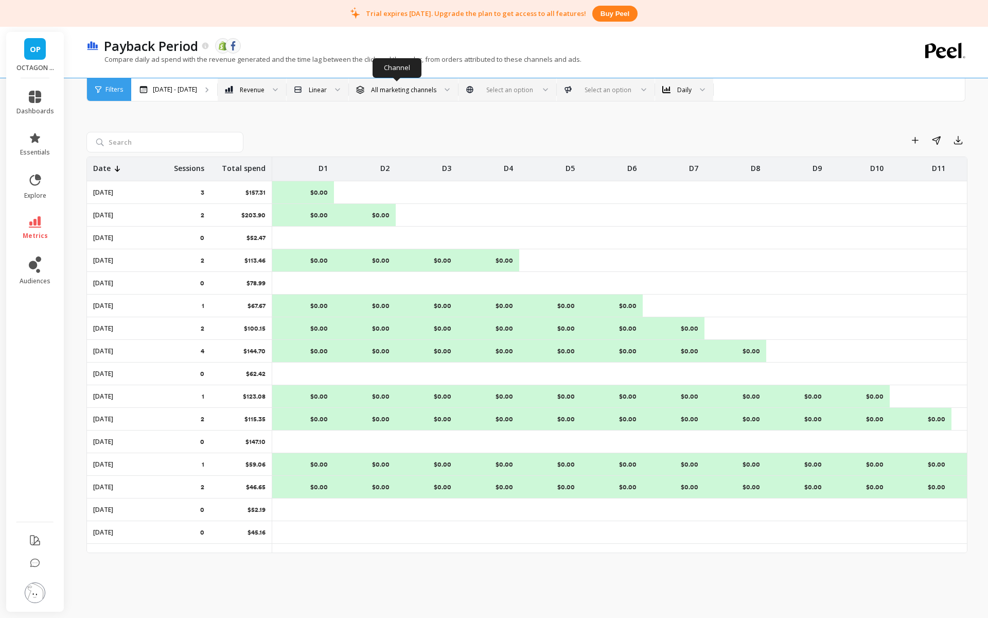
click at [399, 90] on div "All marketing channels" at bounding box center [403, 90] width 65 height 10
click at [379, 124] on div "All channels" at bounding box center [403, 118] width 108 height 18
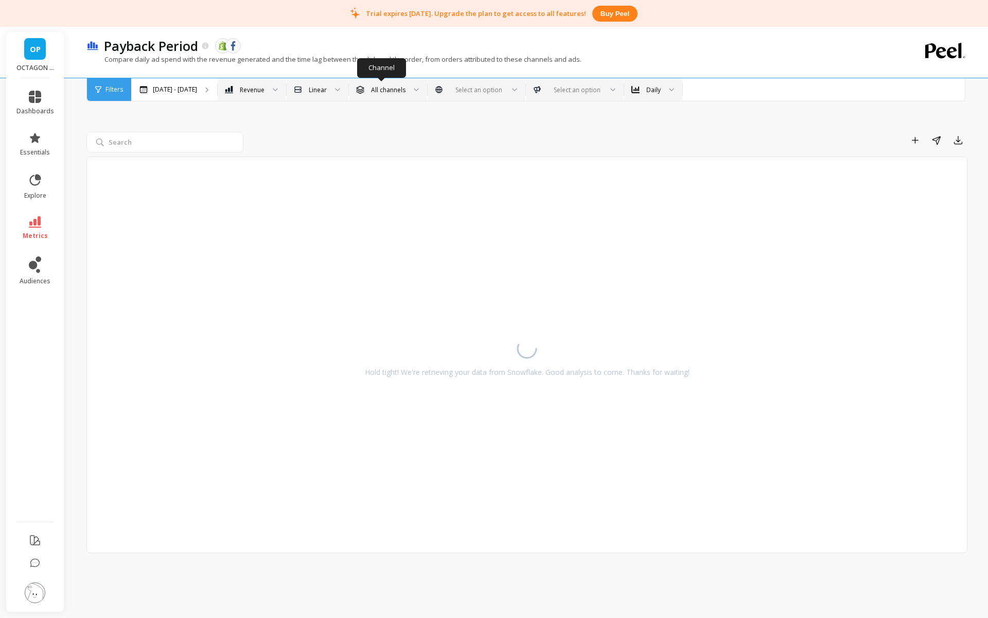
click at [386, 93] on div "All channels" at bounding box center [388, 90] width 34 height 10
click at [386, 92] on div "All channels" at bounding box center [388, 90] width 34 height 10
click at [443, 101] on div "Filters Filters Mar 5 - Sep 5 Metric option Revenue, selected. Revenue Cumulati…" at bounding box center [525, 89] width 879 height 23
click at [389, 86] on div "All channels" at bounding box center [388, 90] width 34 height 10
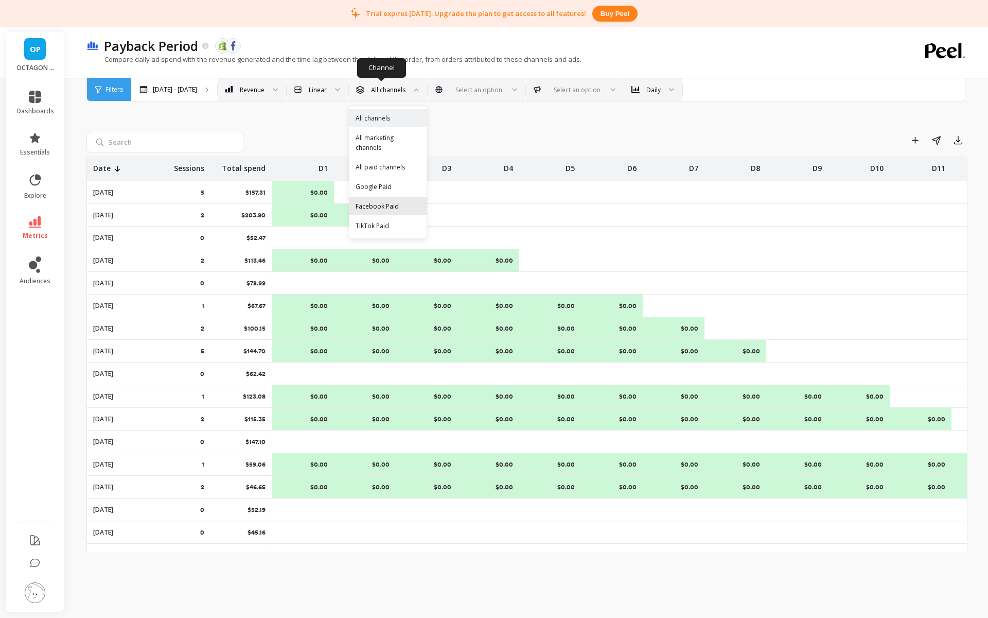
click at [400, 209] on div "Facebook Paid" at bounding box center [388, 206] width 65 height 10
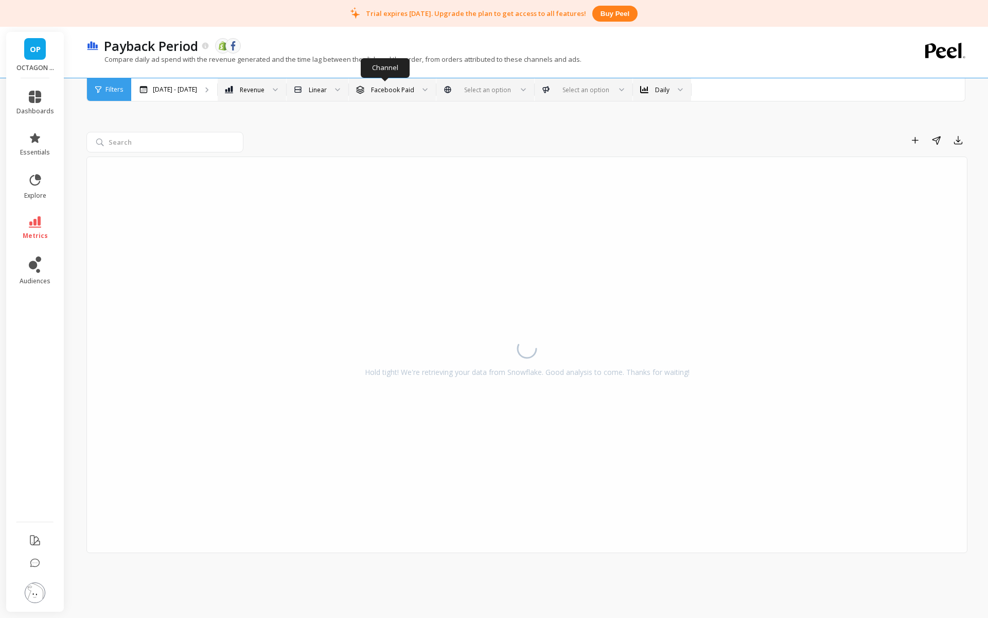
click at [399, 99] on div "Facebook Paid" at bounding box center [392, 89] width 87 height 23
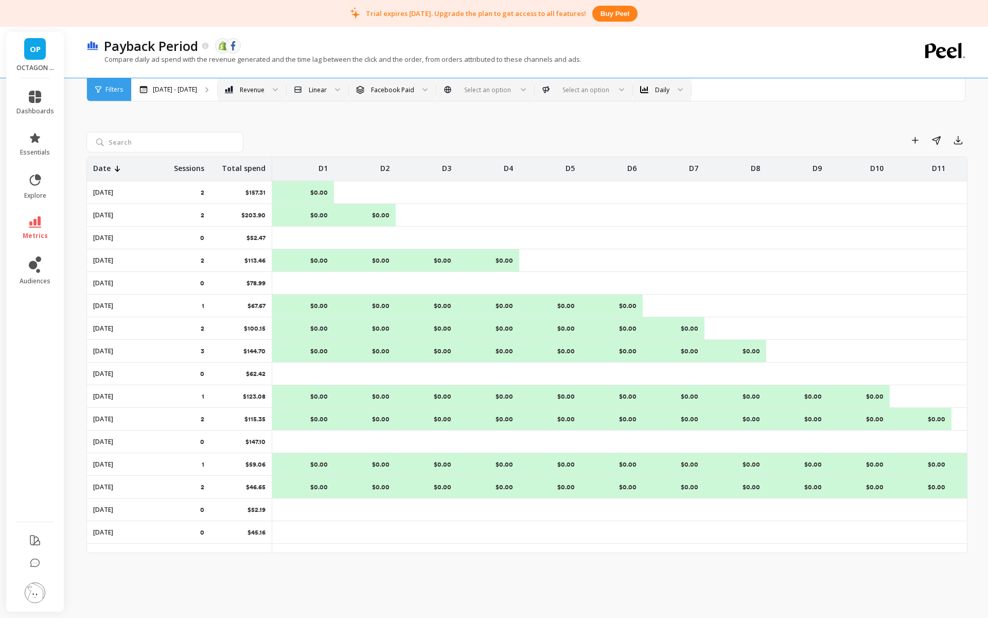
click at [477, 119] on div "Add to Dashboard Share Export Date Sessions Total spend D1 D2 D3 D4 D5 D6 D7 D8…" at bounding box center [526, 329] width 881 height 551
click at [914, 142] on icon "button" at bounding box center [914, 139] width 7 height 7
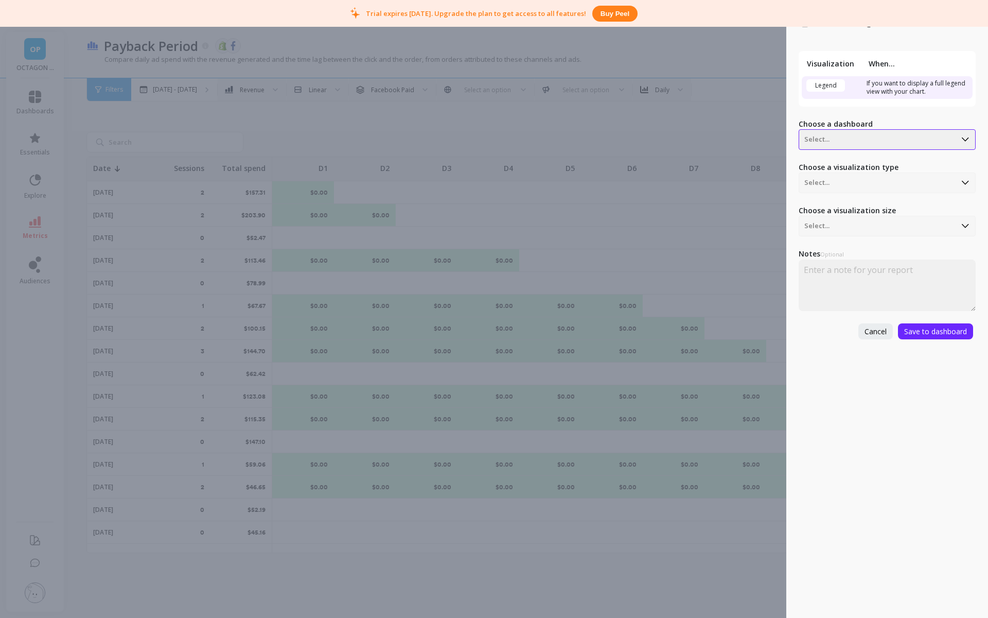
click at [867, 135] on div at bounding box center [877, 139] width 146 height 12
click at [851, 269] on div "Untitled" at bounding box center [886, 268] width 168 height 17
click at [934, 326] on span "Save to dashboard" at bounding box center [935, 331] width 63 height 10
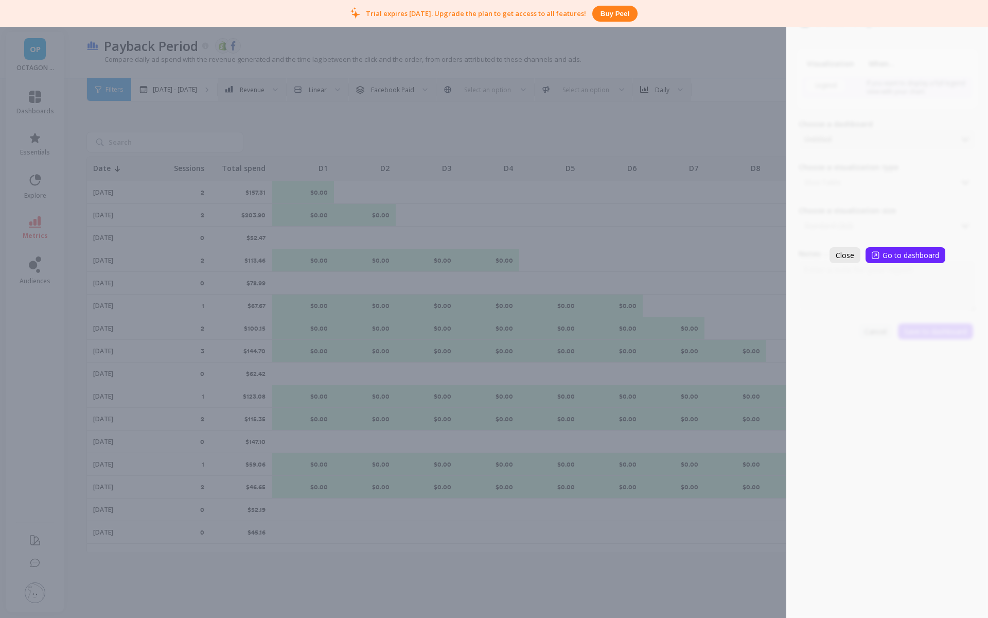
click at [844, 253] on span "Close" at bounding box center [845, 255] width 19 height 10
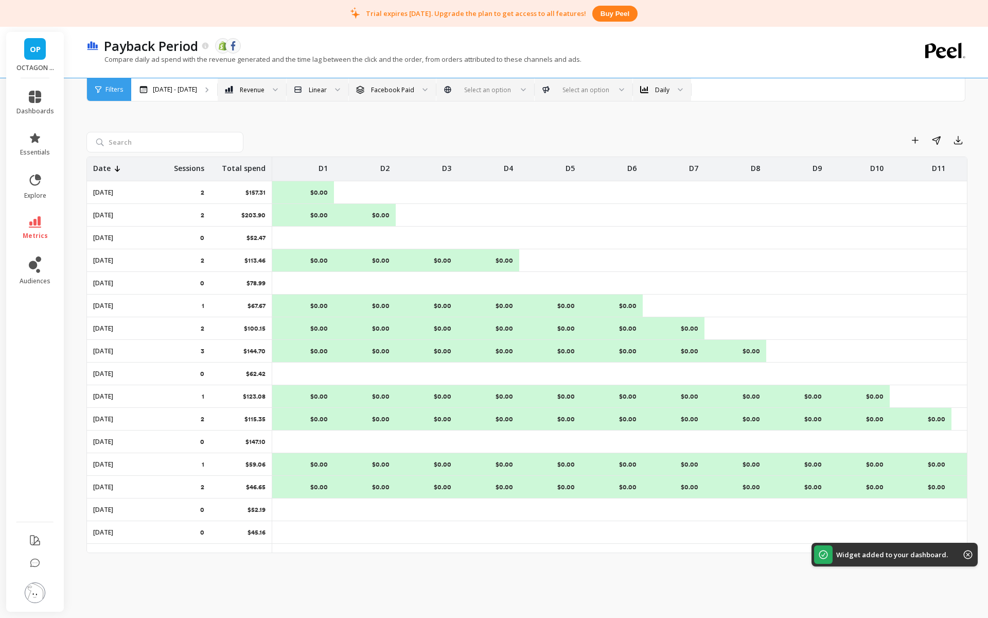
click at [540, 122] on div "Add to Dashboard Share Export Date Sessions Total spend D1 D2 D3 D4 D5 D6 D7 D8…" at bounding box center [526, 329] width 881 height 551
click at [573, 87] on div at bounding box center [584, 90] width 54 height 10
click at [56, 215] on li "metrics" at bounding box center [35, 228] width 50 height 36
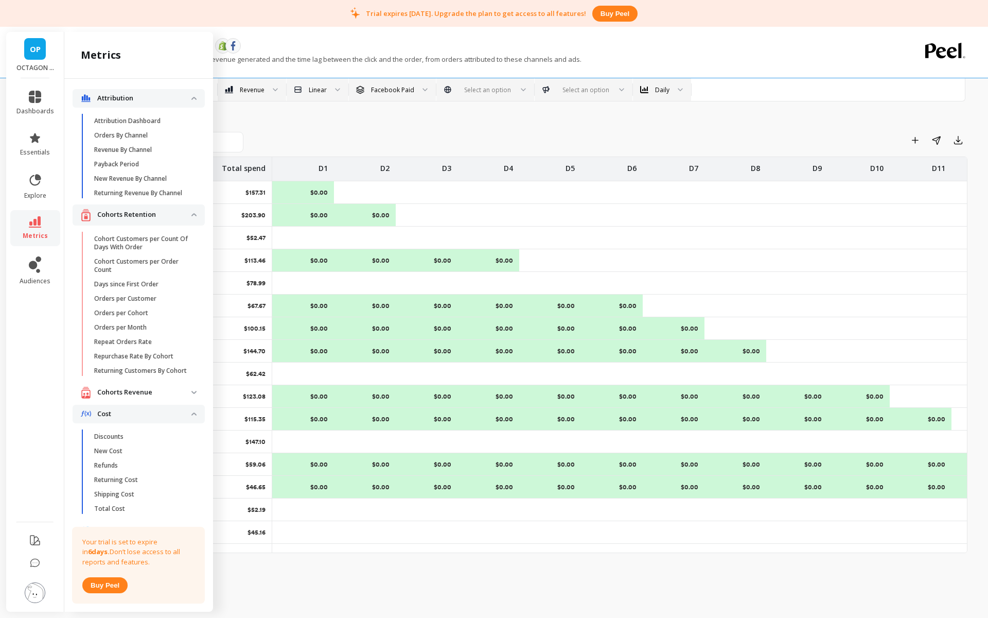
click at [50, 217] on link "metrics" at bounding box center [35, 228] width 38 height 24
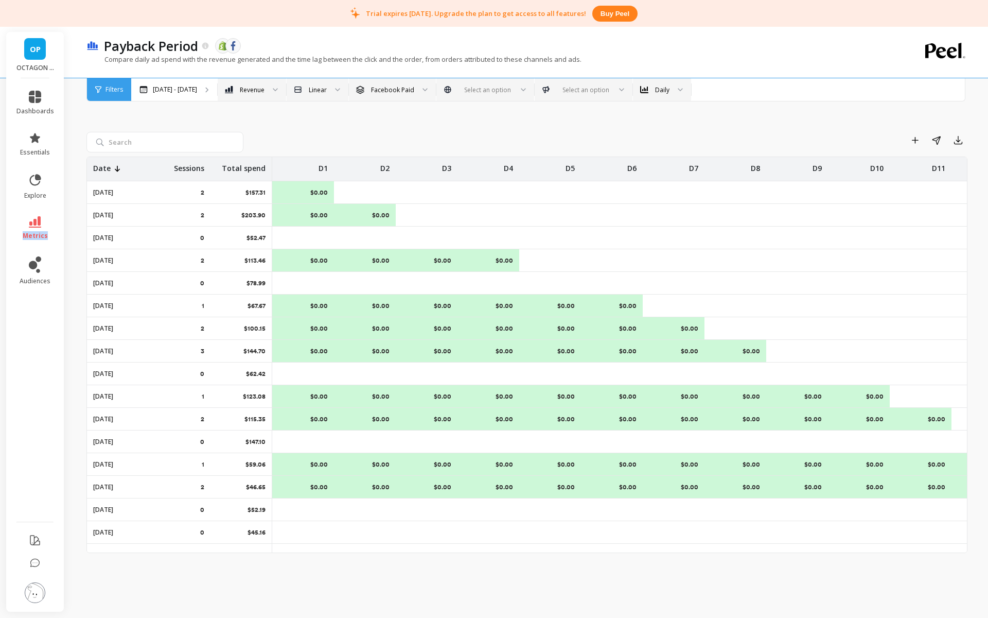
click at [50, 217] on link "metrics" at bounding box center [35, 228] width 38 height 24
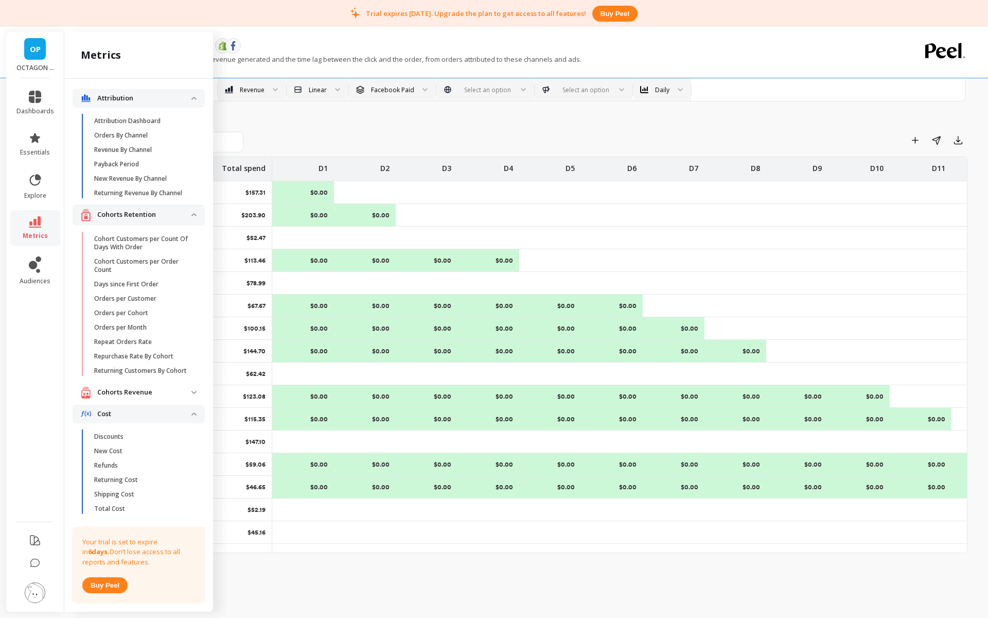
click at [343, 113] on div "Add to Dashboard Share Export Date Sessions Total spend D1 D2 D3 D4 D5 D6 D7 D8…" at bounding box center [526, 329] width 881 height 551
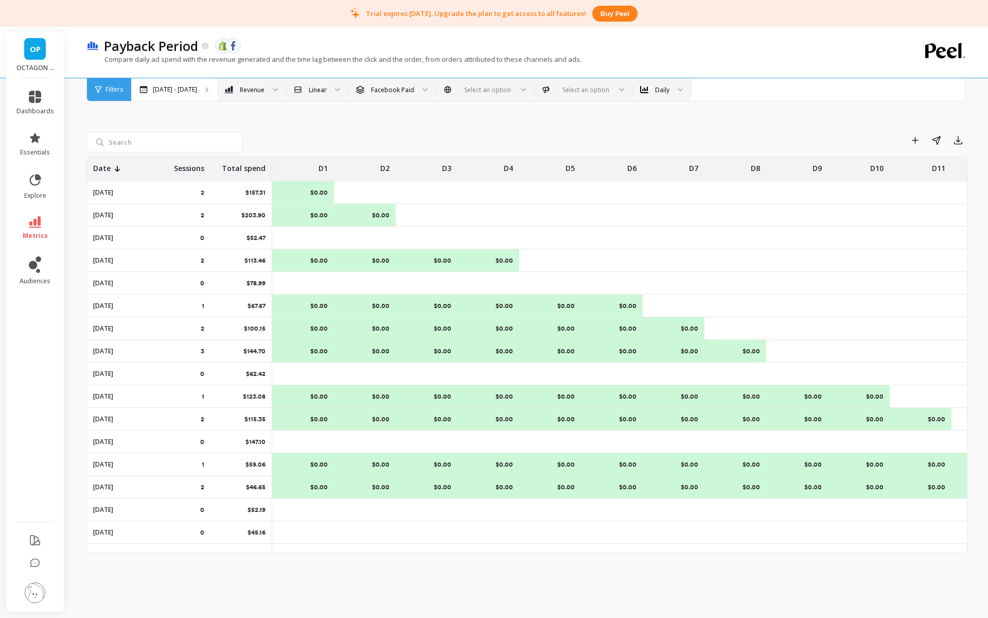
click at [116, 91] on span "Filters" at bounding box center [113, 89] width 17 height 8
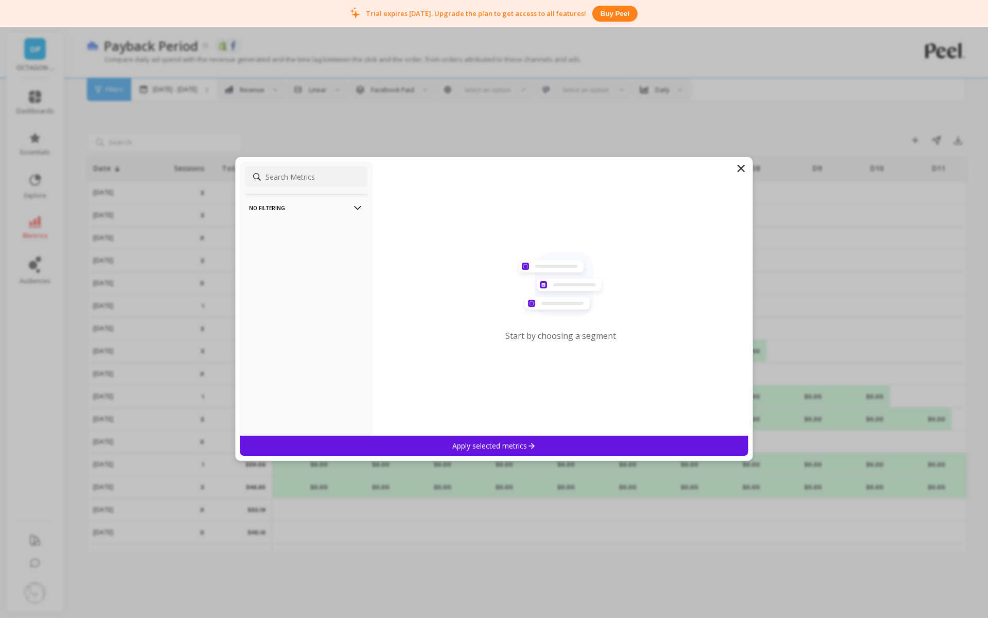
click at [309, 208] on p "No filtering" at bounding box center [306, 208] width 114 height 26
click at [279, 231] on p "Overall by Date" at bounding box center [275, 227] width 48 height 9
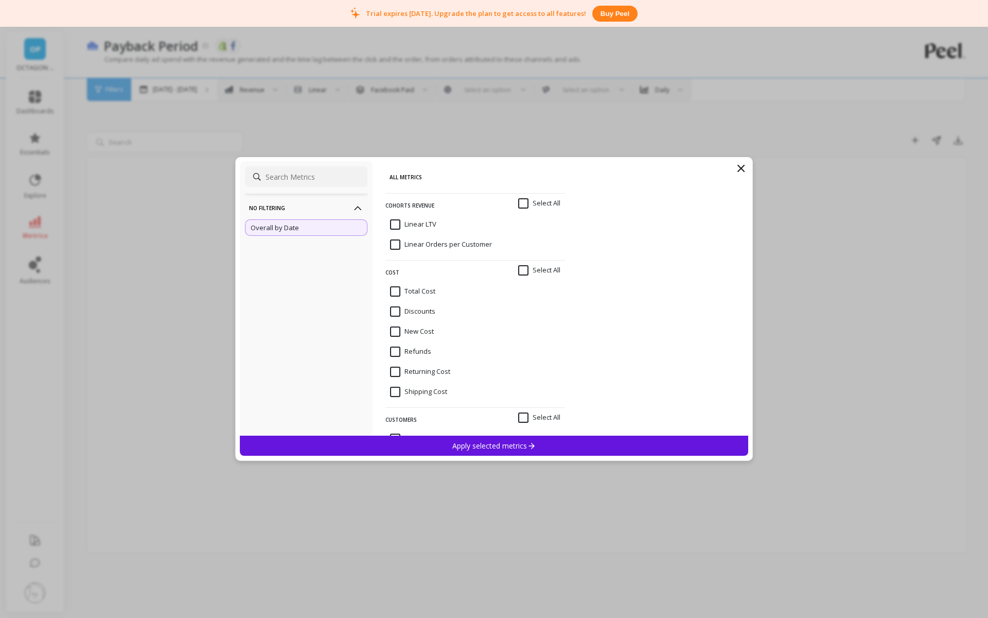
click at [403, 292] on input "Total Cost" at bounding box center [412, 291] width 45 height 10
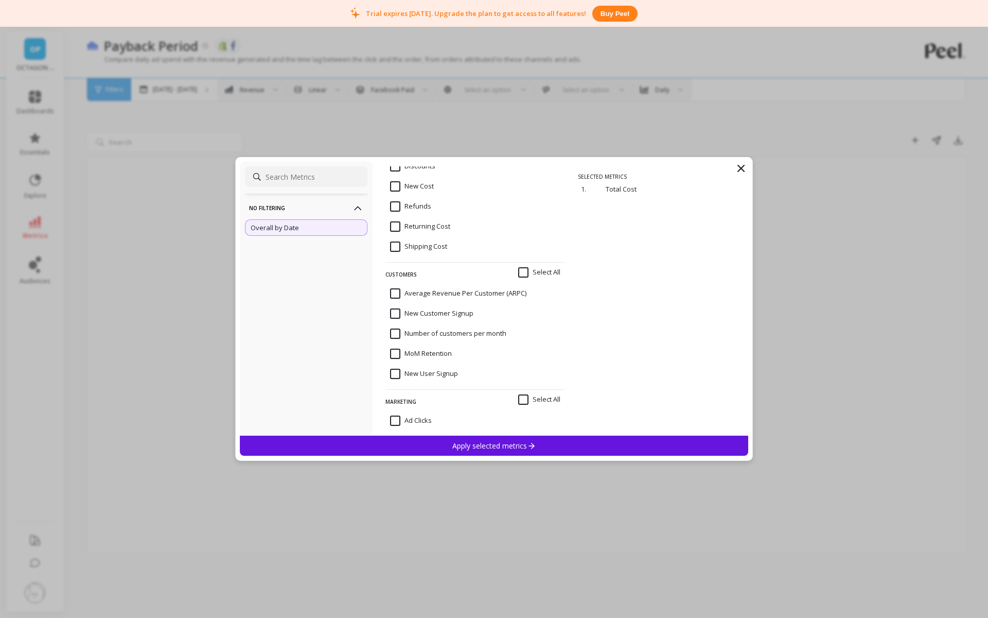
scroll to position [146, 0]
click at [450, 440] on div "Apply selected metrics" at bounding box center [494, 445] width 508 height 20
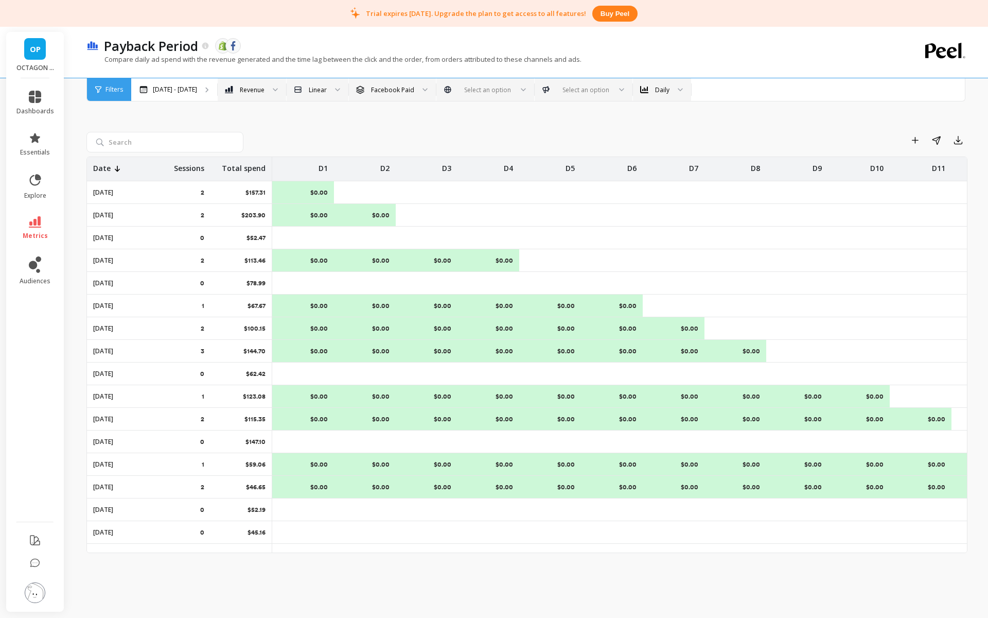
drag, startPoint x: 583, startPoint y: 315, endPoint x: 609, endPoint y: 324, distance: 27.0
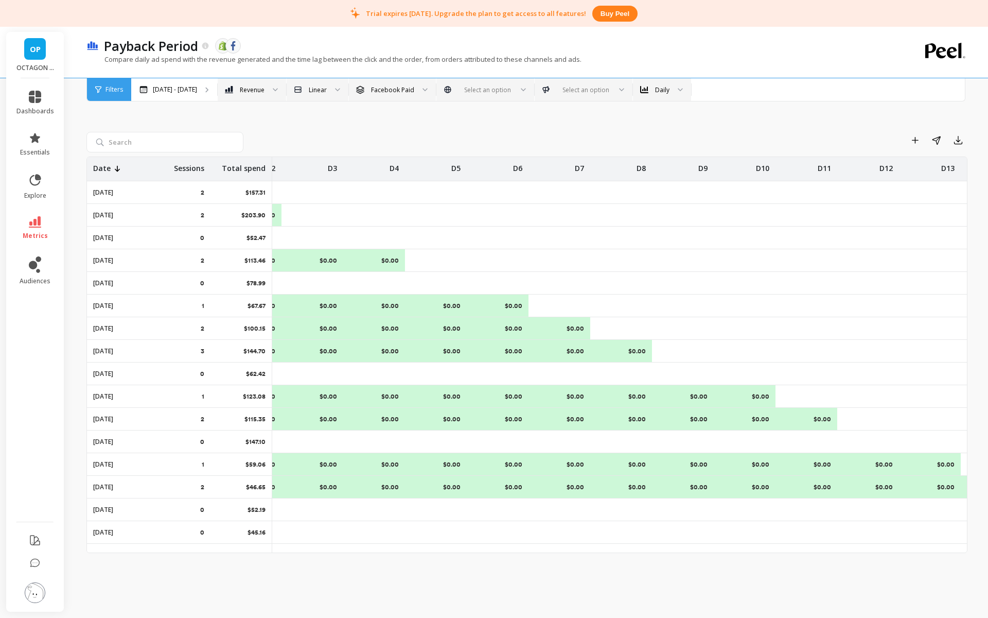
scroll to position [0, 0]
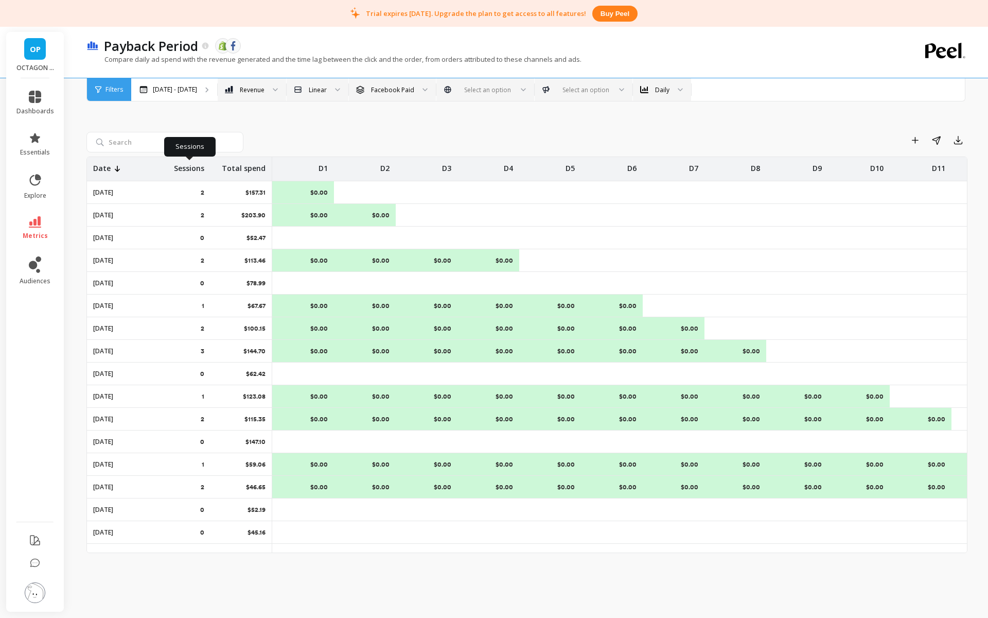
click at [184, 170] on p "Sessions" at bounding box center [189, 165] width 30 height 16
click at [183, 171] on p "Sessions" at bounding box center [189, 165] width 30 height 16
click at [303, 137] on div "Add to Dashboard Share Export" at bounding box center [608, 140] width 720 height 16
drag, startPoint x: 202, startPoint y: 191, endPoint x: 344, endPoint y: 189, distance: 141.5
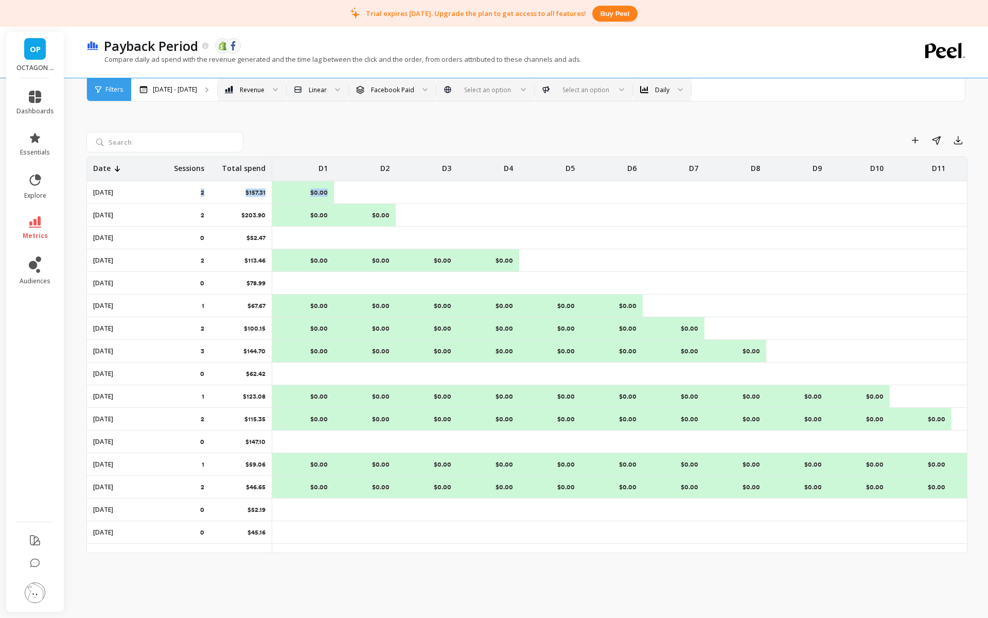
click at [344, 189] on div "-" at bounding box center [365, 192] width 62 height 22
click at [224, 45] on object at bounding box center [222, 45] width 9 height 9
click at [231, 90] on div "Revenue" at bounding box center [246, 90] width 40 height 12
click at [294, 90] on img at bounding box center [298, 89] width 8 height 8
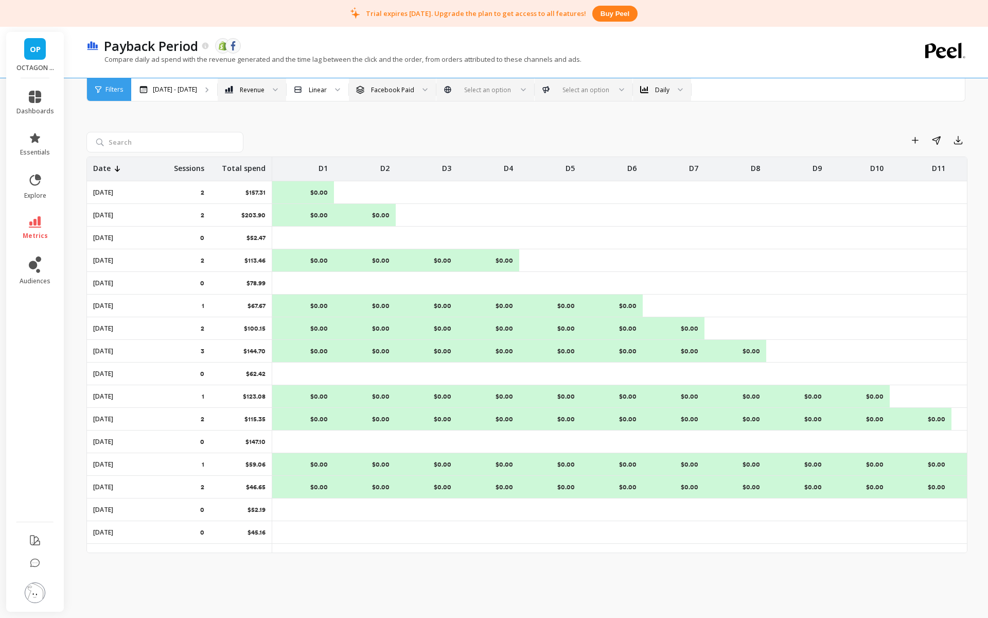
click at [296, 87] on div "Linear" at bounding box center [311, 90] width 33 height 12
click at [297, 87] on div "Linear" at bounding box center [311, 90] width 33 height 12
click at [371, 87] on div "Facebook Paid" at bounding box center [392, 90] width 43 height 10
click at [365, 116] on div "All channels" at bounding box center [393, 118] width 74 height 10
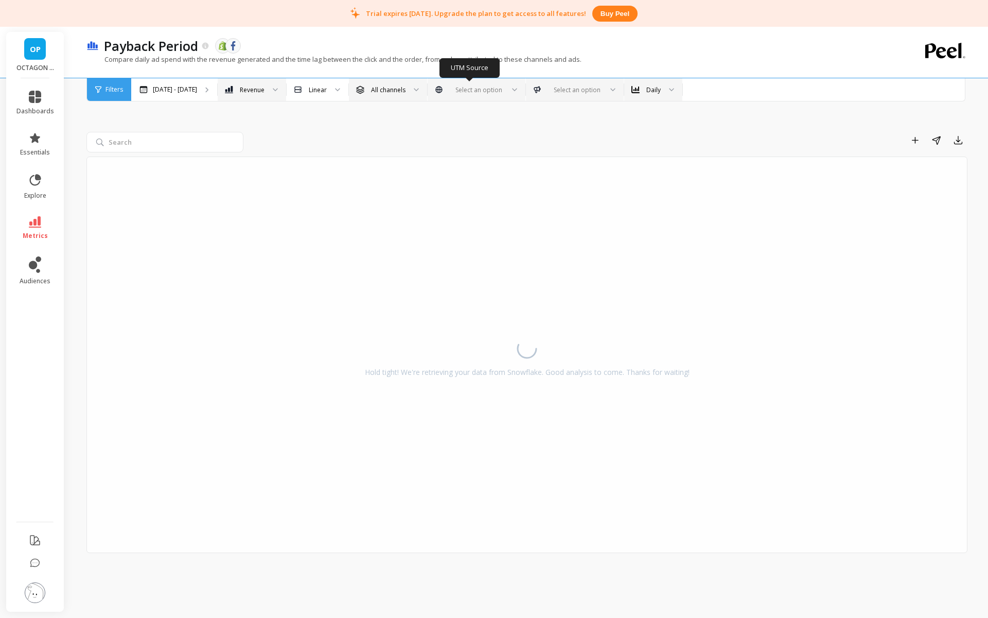
click at [465, 88] on div at bounding box center [477, 90] width 54 height 10
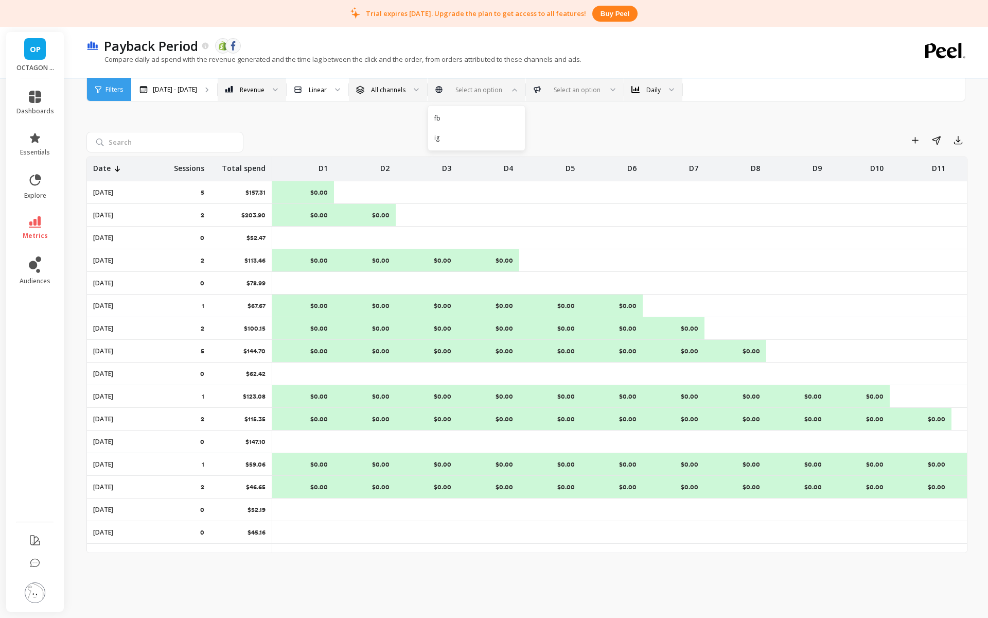
click at [604, 103] on div "Add to Dashboard Share Export Date Sessions Total spend D1 D2 D3 D4 D5 D6 D7 D8…" at bounding box center [526, 329] width 881 height 551
click at [45, 219] on link "metrics" at bounding box center [35, 228] width 38 height 24
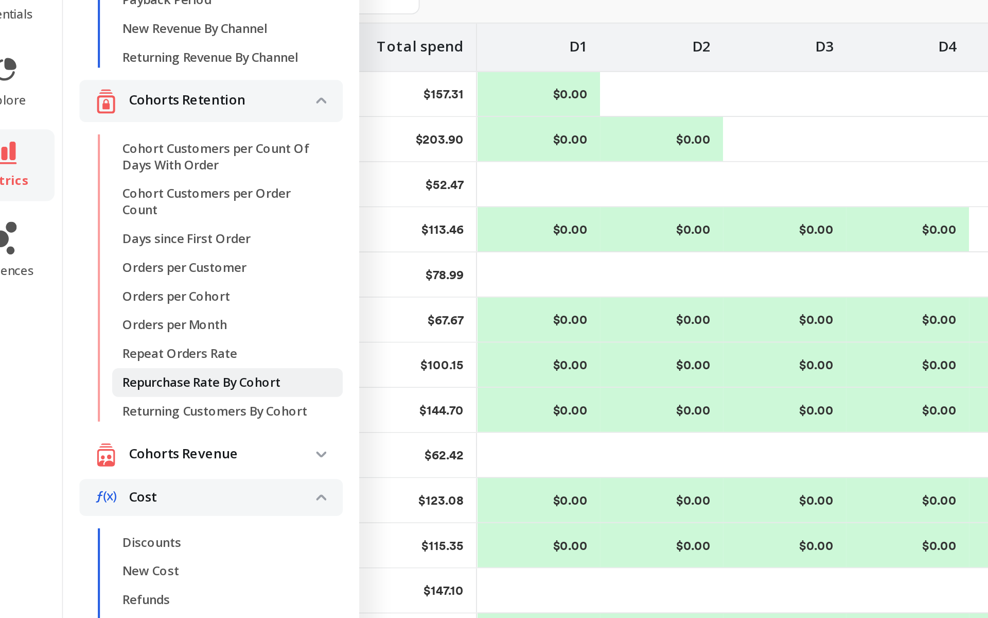
scroll to position [22, 0]
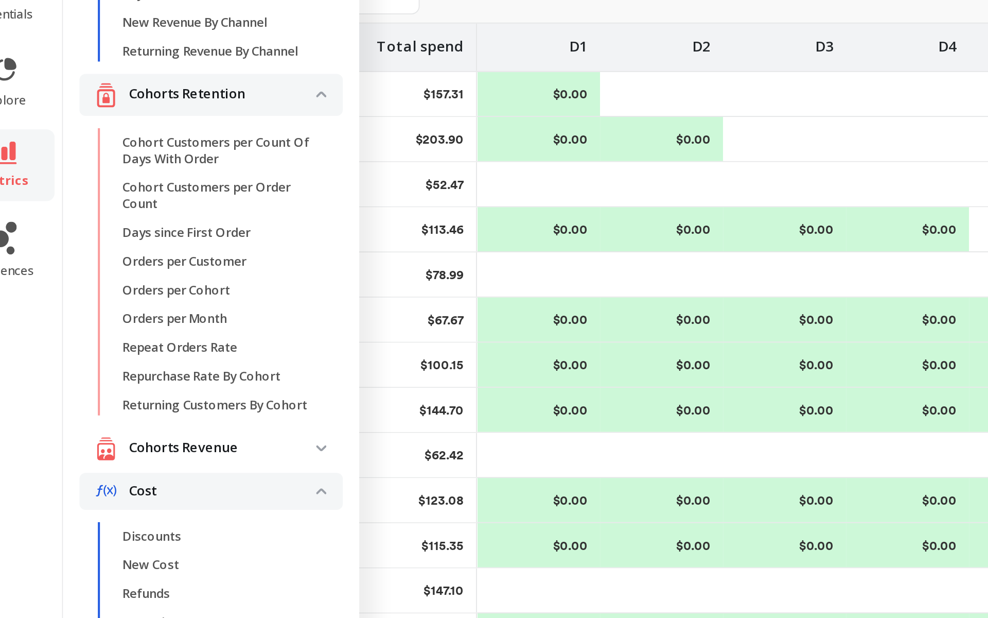
click at [122, 198] on p "Cohorts Retention" at bounding box center [144, 192] width 94 height 10
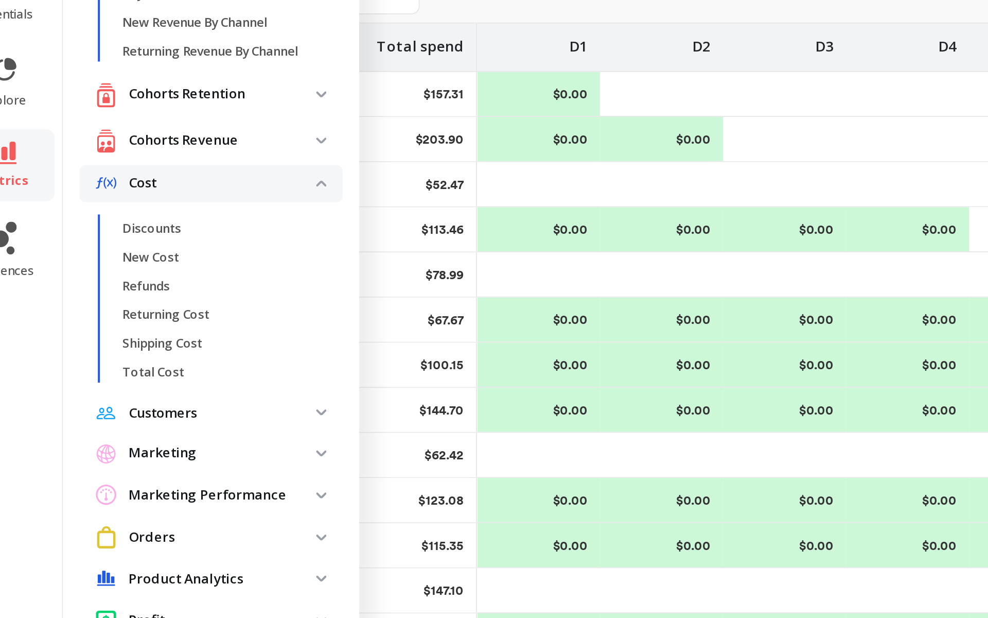
click at [135, 205] on li "Cohorts Retention Cohort Customers per Count Of Days With Order Cohort Customer…" at bounding box center [139, 193] width 132 height 23
click at [134, 217] on div "Cohorts Revenue" at bounding box center [136, 215] width 111 height 13
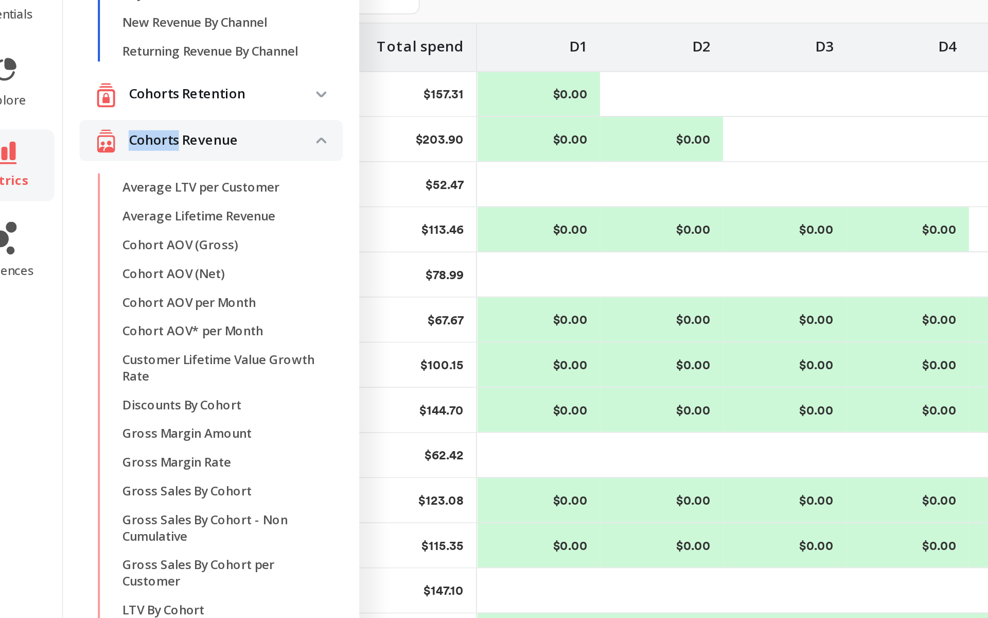
click at [134, 217] on div "Cohorts Revenue" at bounding box center [136, 215] width 111 height 13
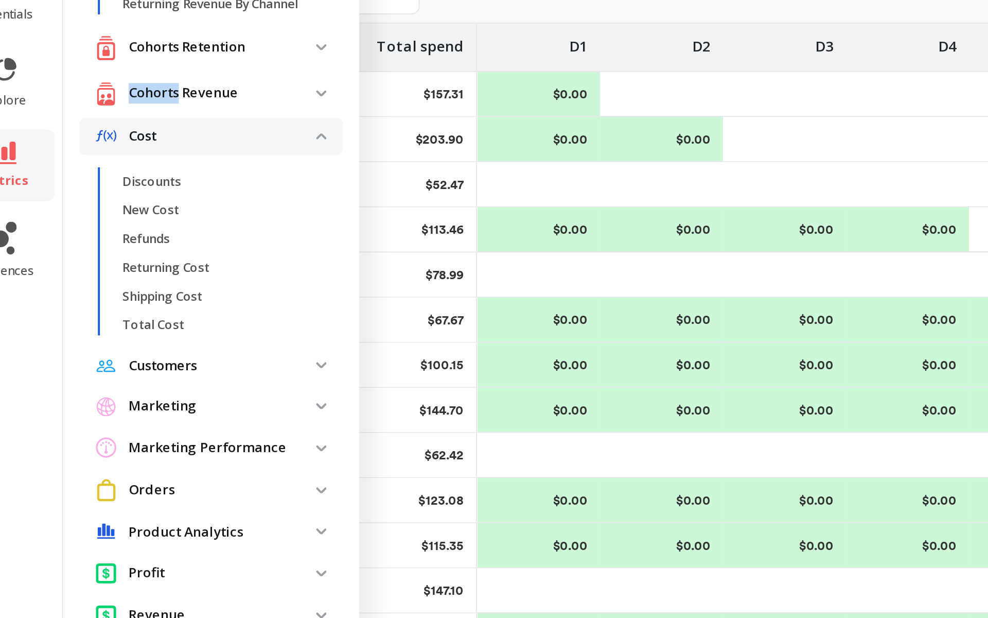
scroll to position [80, 0]
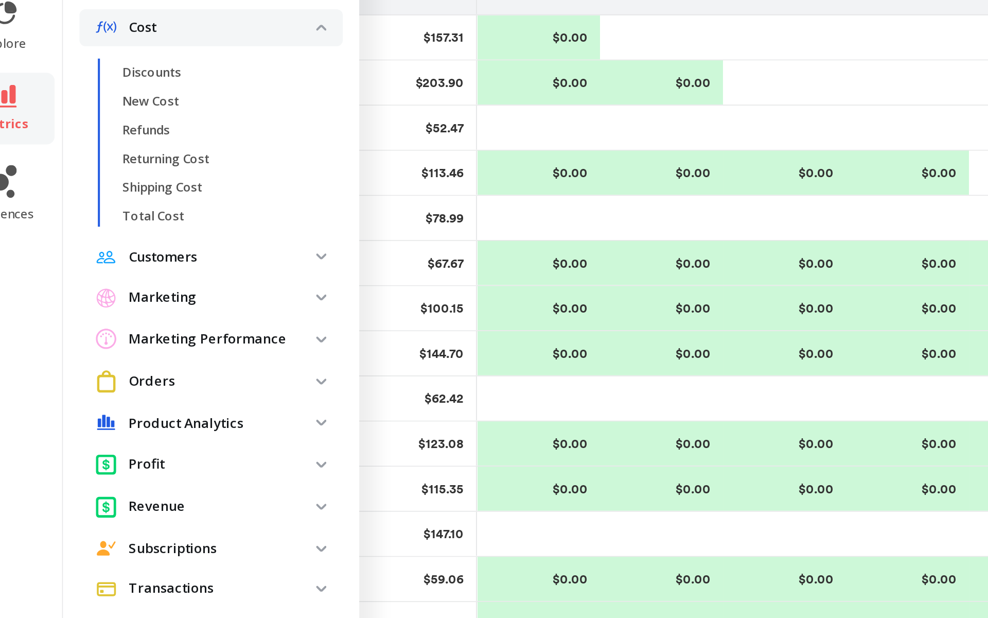
click at [130, 356] on span "Orders" at bounding box center [139, 364] width 132 height 19
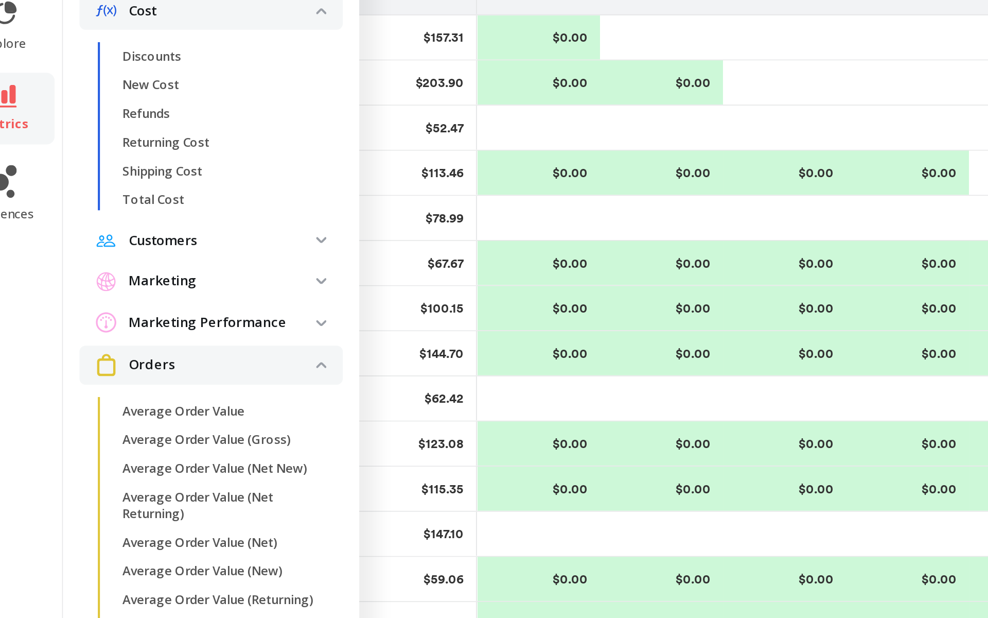
click at [130, 362] on p "Orders" at bounding box center [144, 356] width 94 height 10
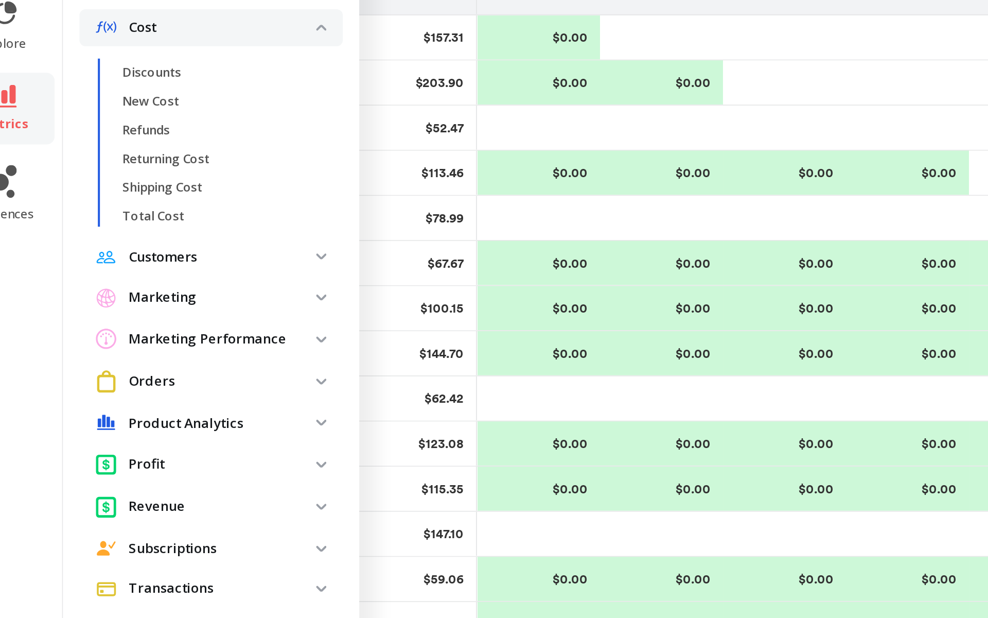
click at [130, 366] on p "Orders" at bounding box center [144, 365] width 94 height 10
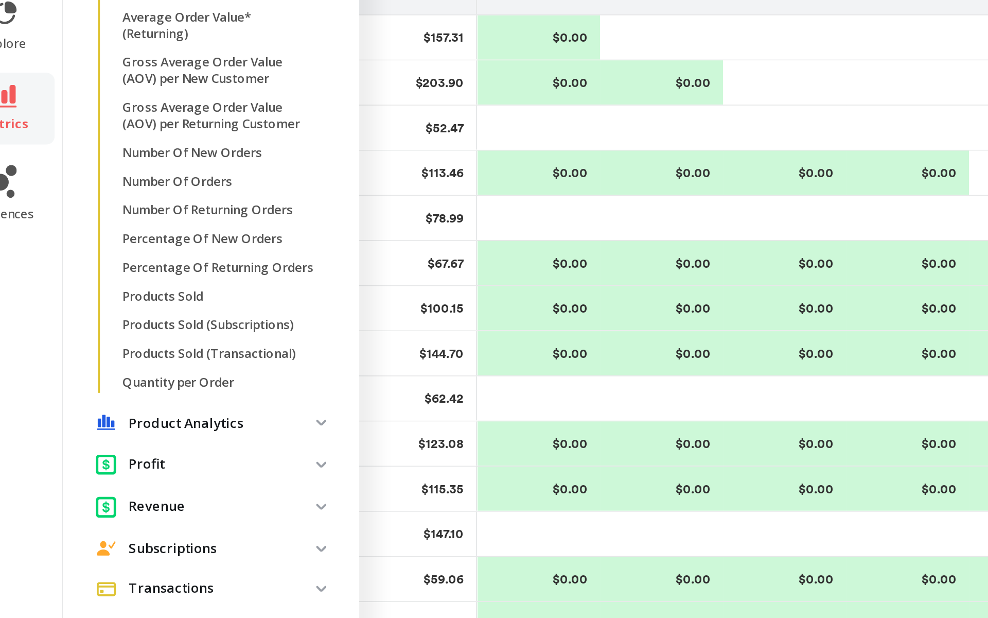
scroll to position [437, 0]
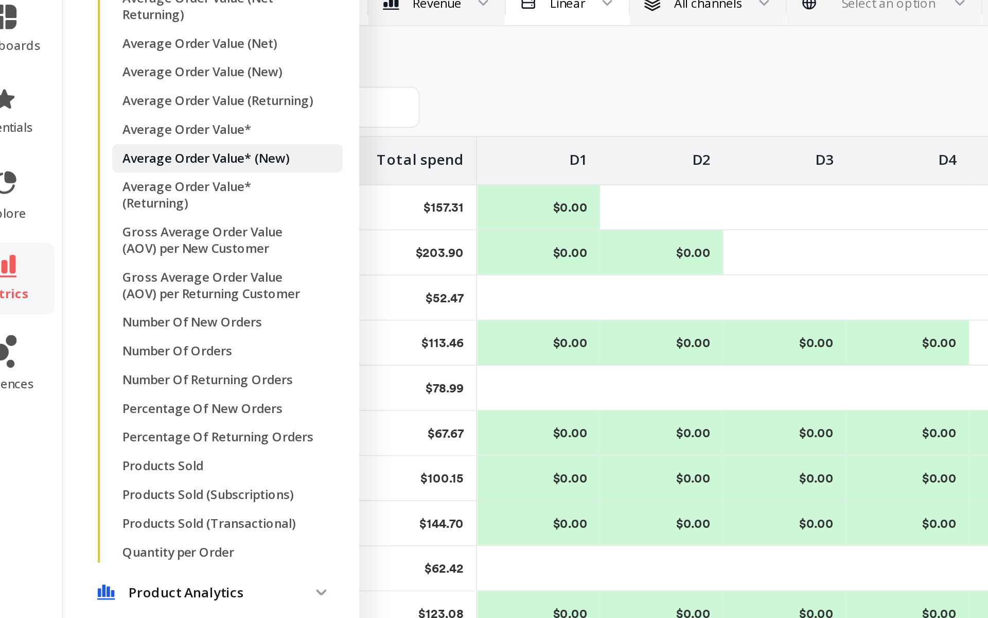
click at [145, 169] on p "Average Order Value* (New)" at bounding box center [136, 168] width 84 height 8
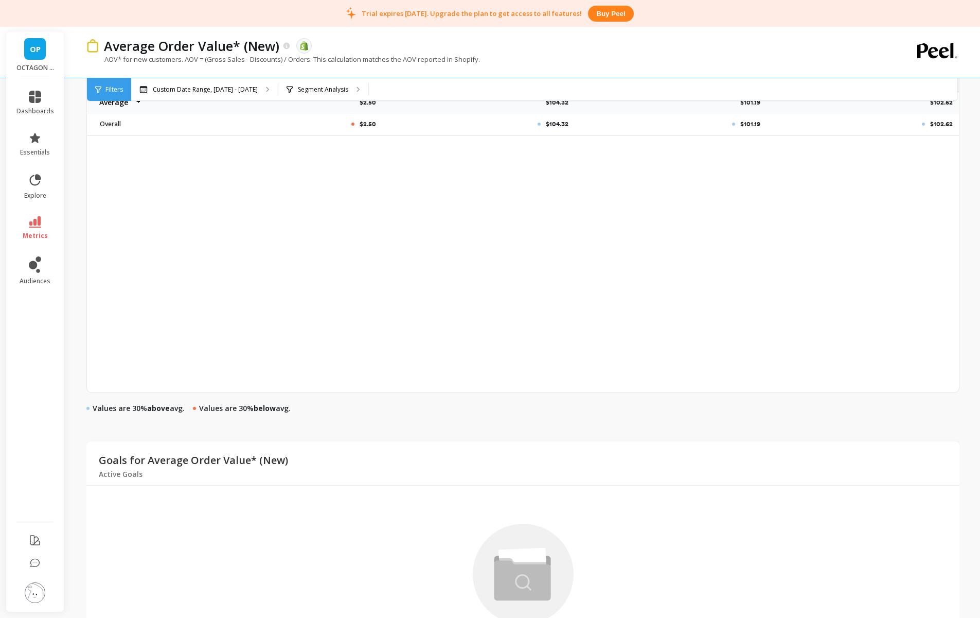
scroll to position [562, 0]
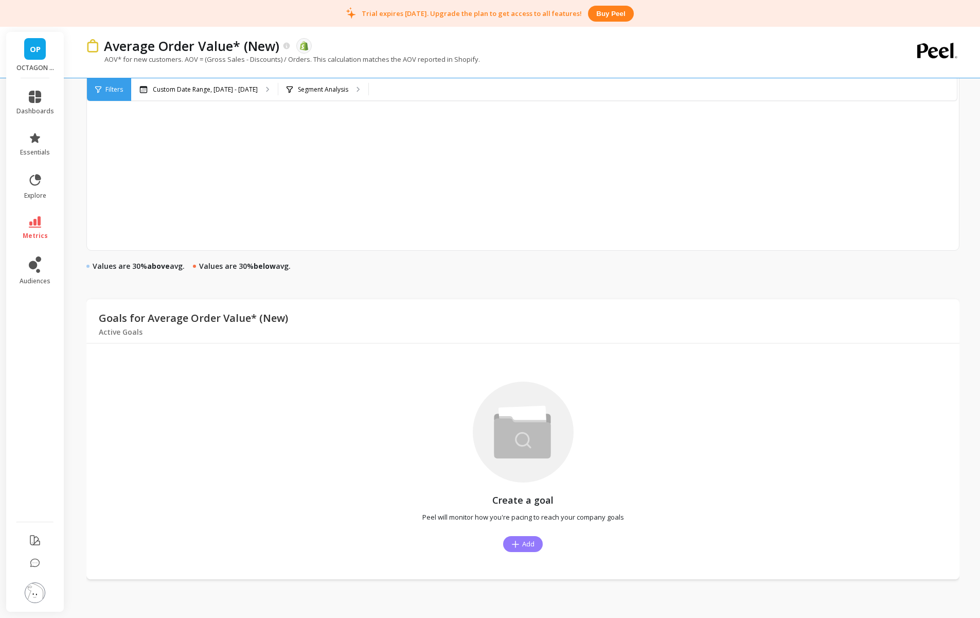
click at [524, 544] on span "Add" at bounding box center [528, 544] width 12 height 10
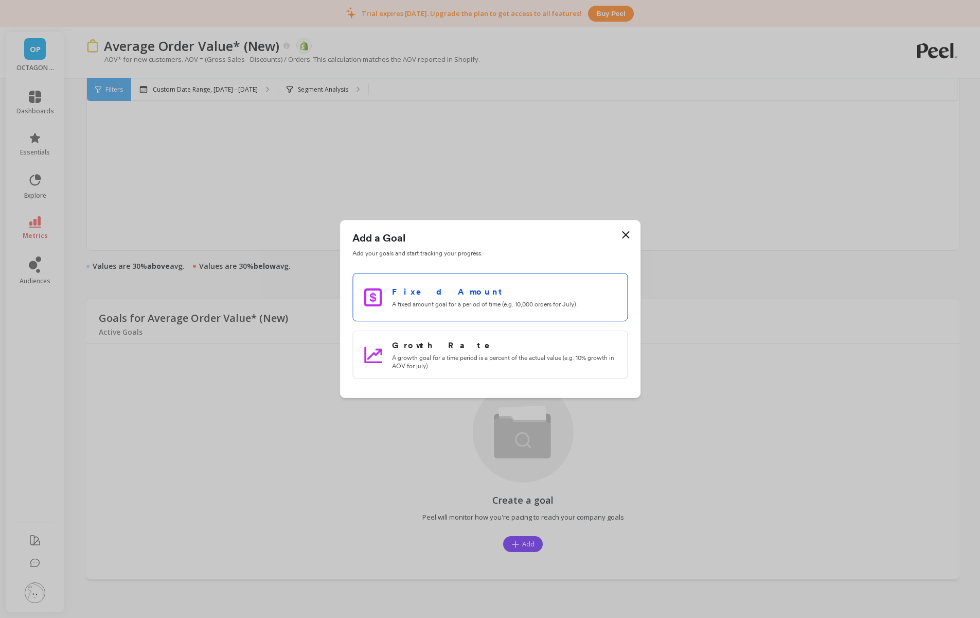
click at [443, 313] on li "Fixed Amount A fixed amount goal for a period of time (e.g. 10,000 orders for J…" at bounding box center [490, 297] width 275 height 48
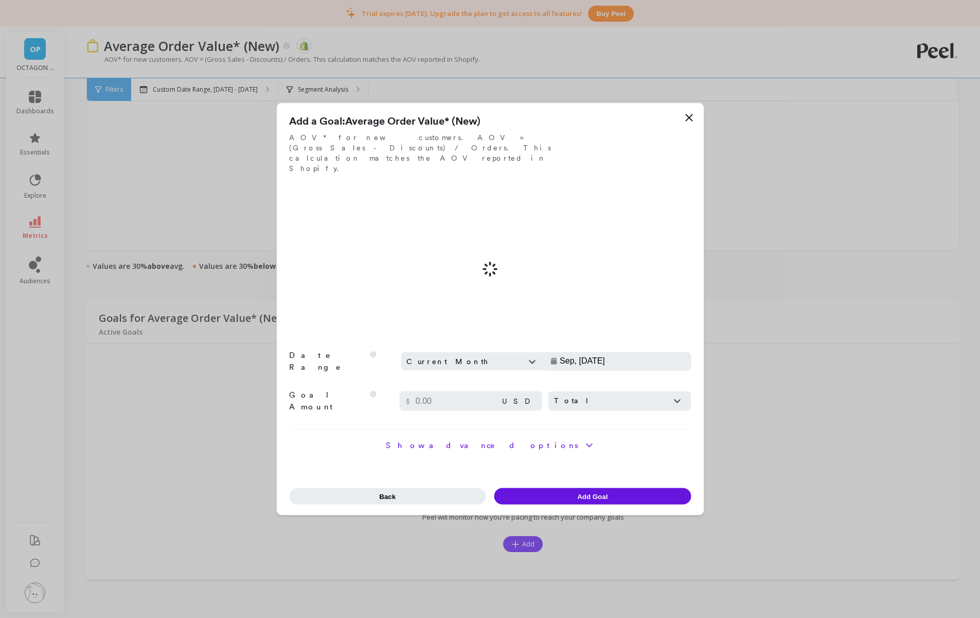
click at [451, 395] on input at bounding box center [458, 400] width 89 height 10
type input "Aug, 07 - Sep, 06"
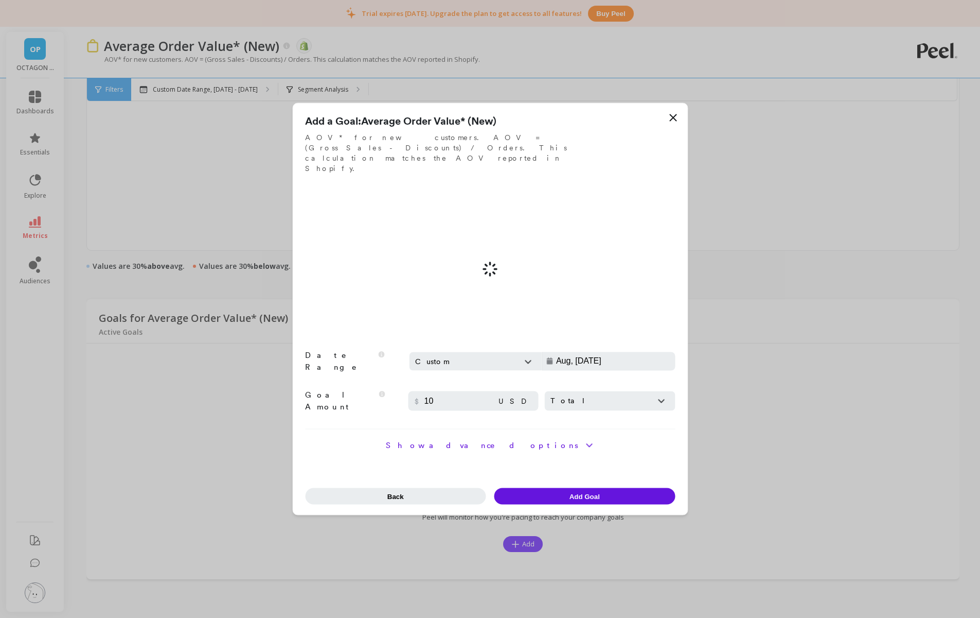
type input "1"
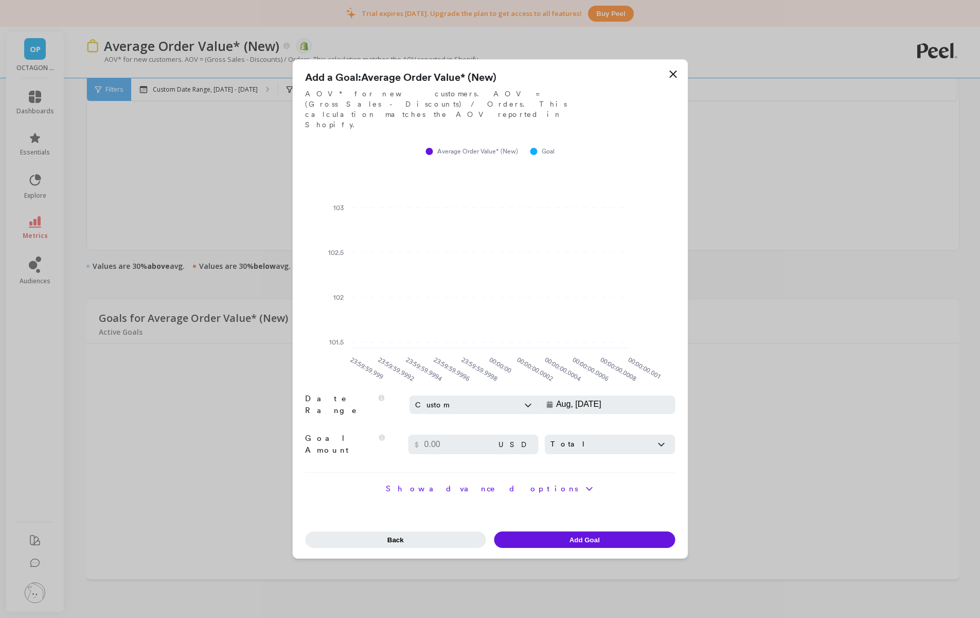
type input "1"
type input "2"
type input "160"
click at [340, 442] on form "Add a Goal: Average Order Value* (New) AOV* for new customers. AOV = (Gross Sal…" at bounding box center [490, 309] width 370 height 478
click at [493, 400] on div "Custom" at bounding box center [464, 404] width 99 height 11
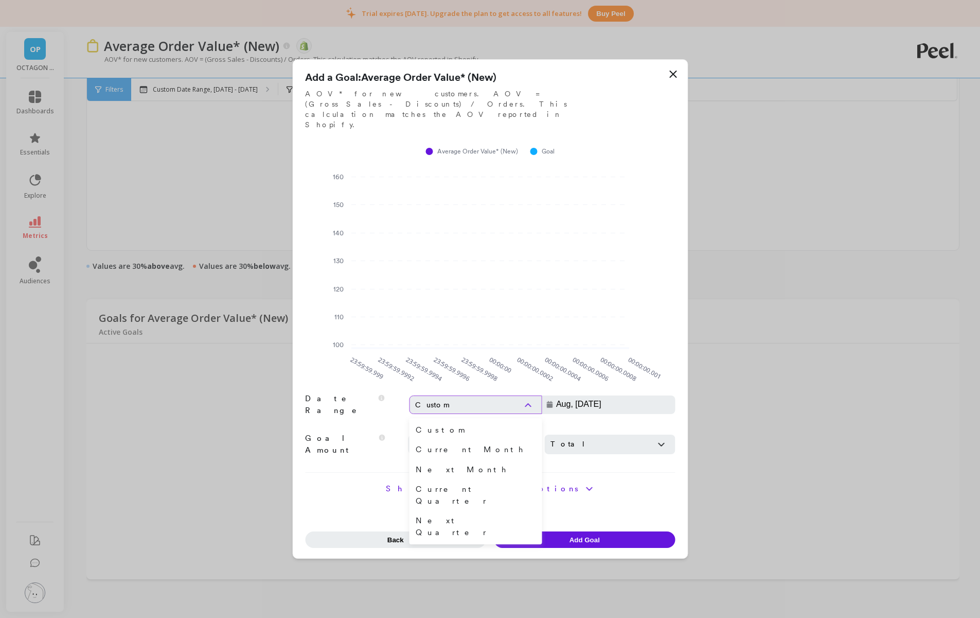
click at [494, 399] on div "Custom" at bounding box center [464, 404] width 99 height 11
click at [604, 472] on div at bounding box center [490, 472] width 370 height 1
click at [560, 542] on div "Add a Goal: Average Order Value* (New) AOV* for new customers. AOV = (Gross Sal…" at bounding box center [490, 309] width 395 height 498
click at [560, 535] on div "Add a Goal: Average Order Value* (New) AOV* for new customers. AOV = (Gross Sal…" at bounding box center [490, 309] width 395 height 498
click at [560, 531] on button "Add Goal" at bounding box center [585, 539] width 181 height 16
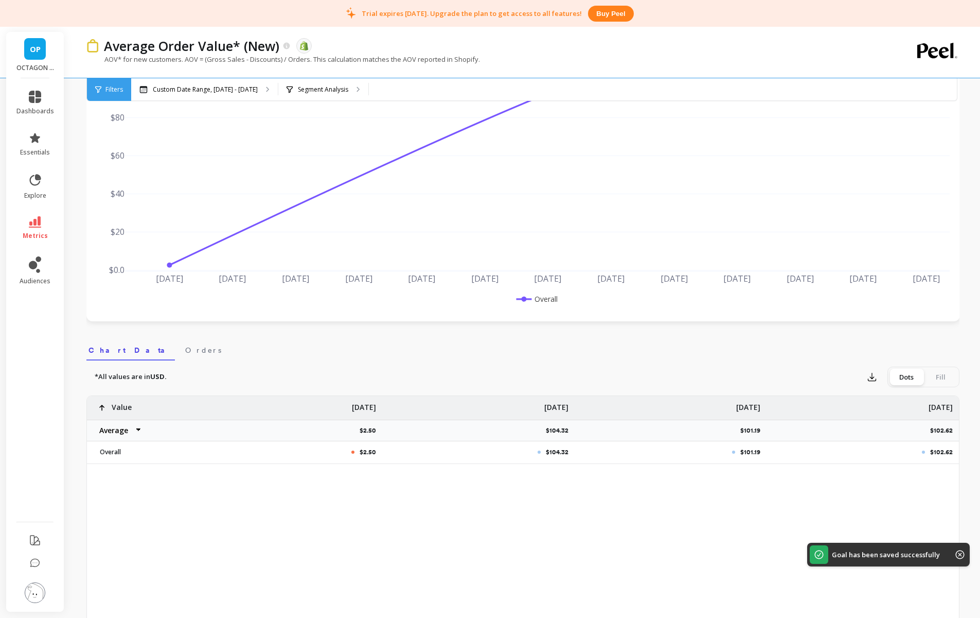
scroll to position [0, 0]
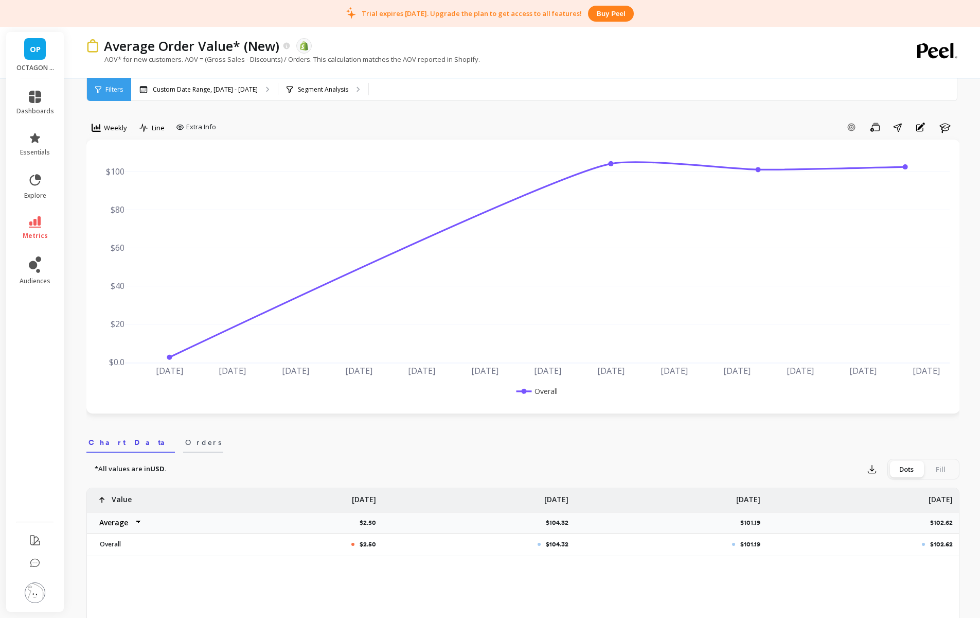
click at [185, 444] on span "Orders" at bounding box center [203, 442] width 36 height 10
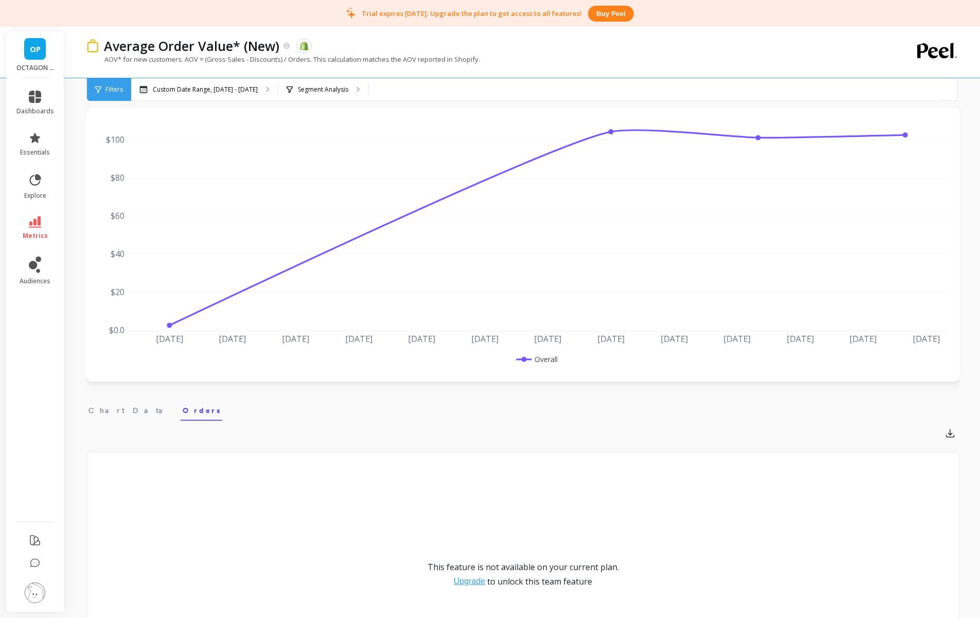
scroll to position [62, 0]
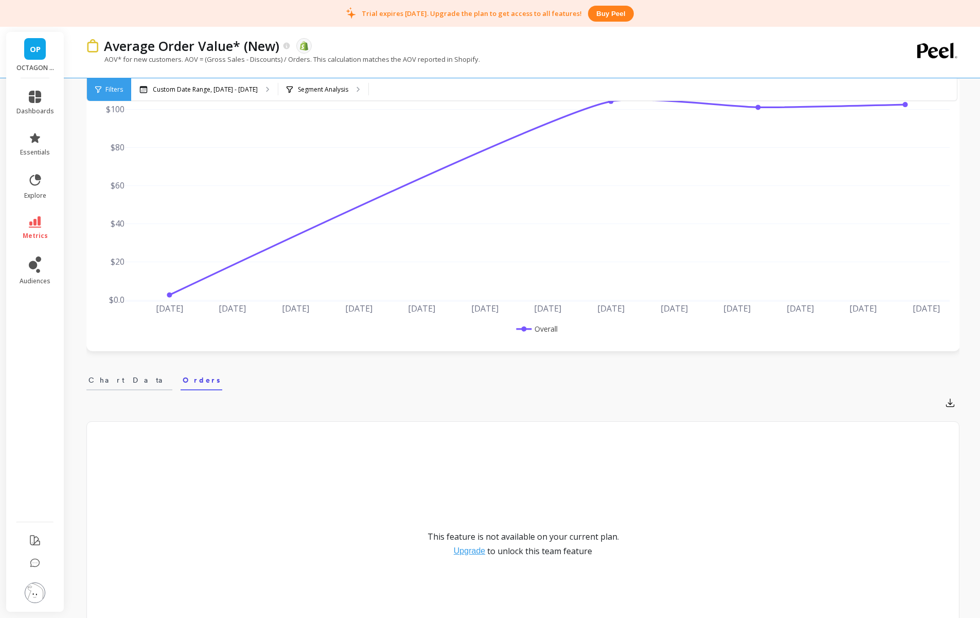
click at [113, 378] on span "Chart Data" at bounding box center [130, 380] width 82 height 10
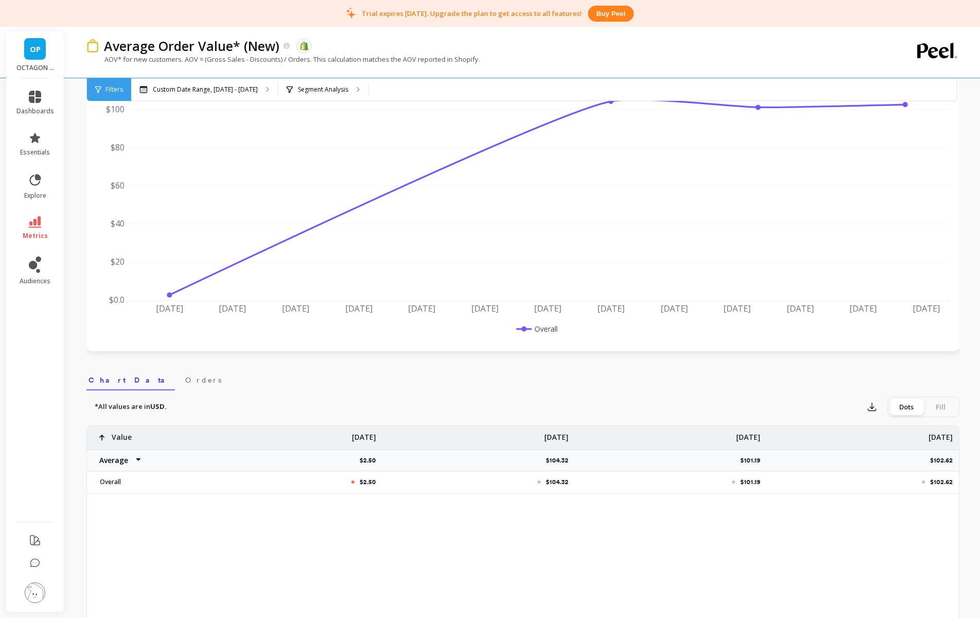
scroll to position [0, 0]
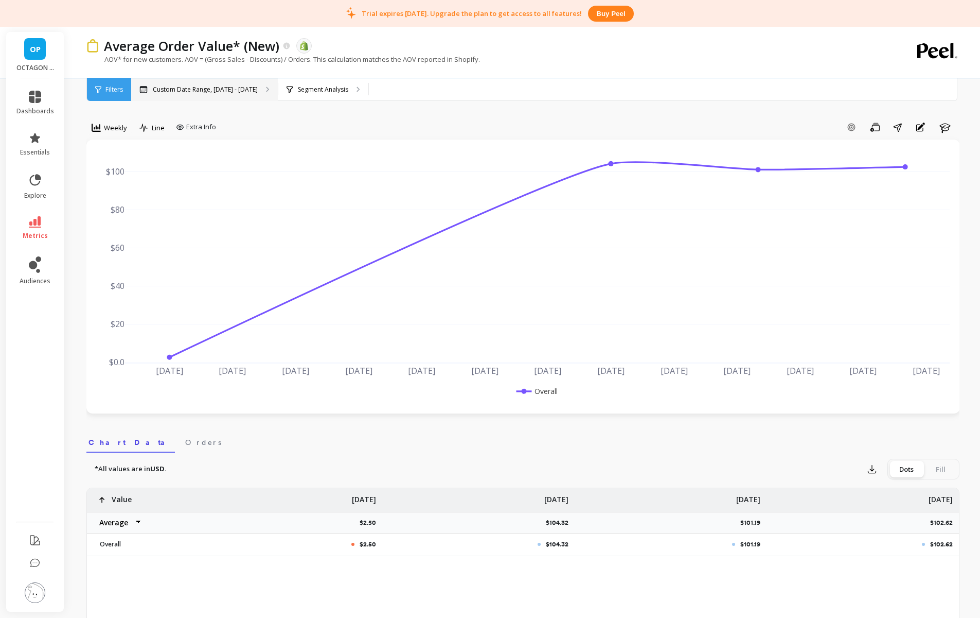
click at [184, 83] on div "Custom Date Range, Apr 1 - Sep 5" at bounding box center [204, 89] width 147 height 23
click at [23, 91] on link "dashboards" at bounding box center [35, 103] width 38 height 25
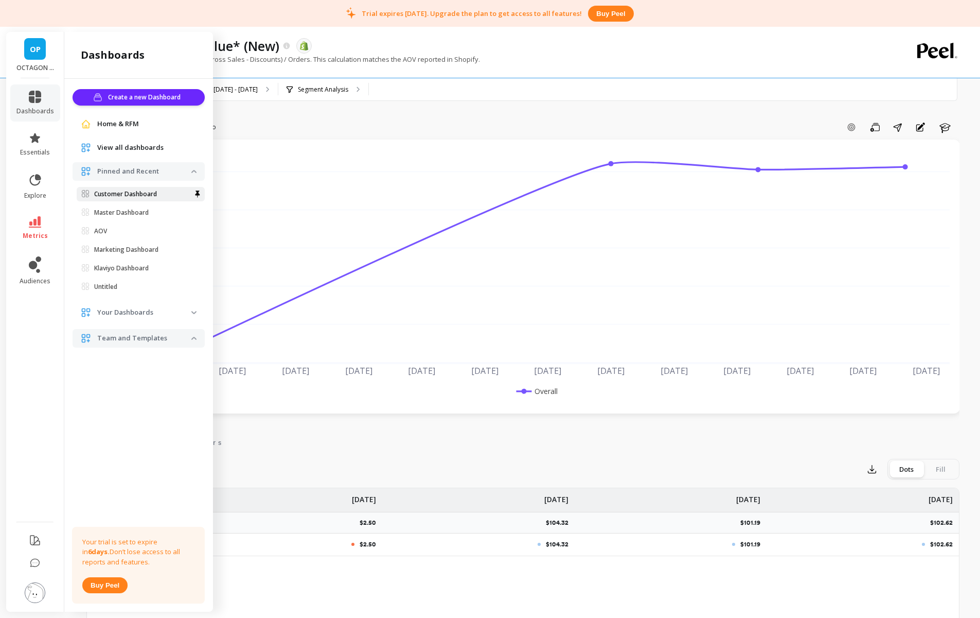
click at [141, 197] on p "Customer Dashboard" at bounding box center [125, 194] width 63 height 8
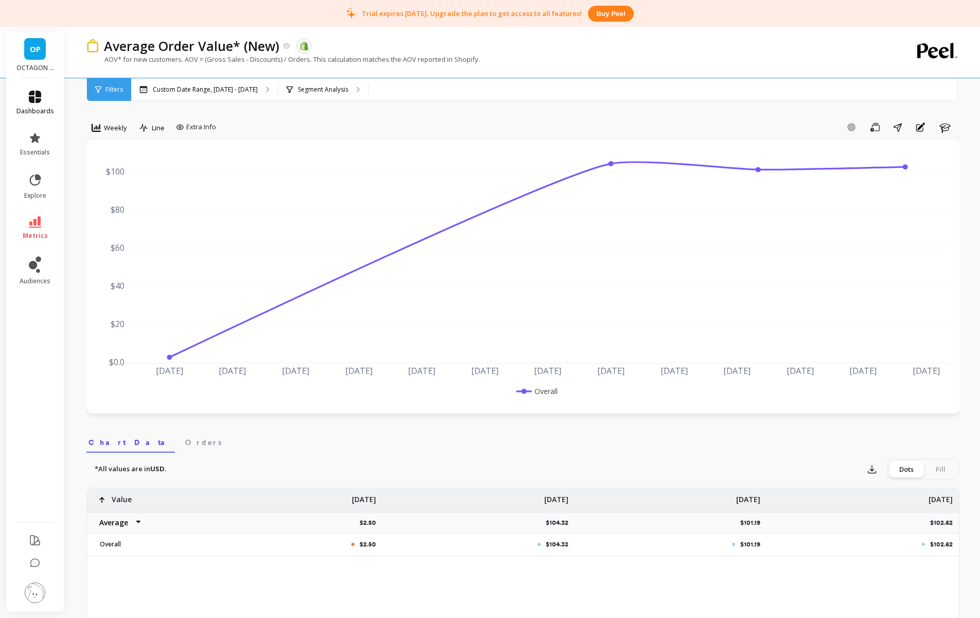
click at [41, 114] on span "dashboards" at bounding box center [35, 111] width 38 height 8
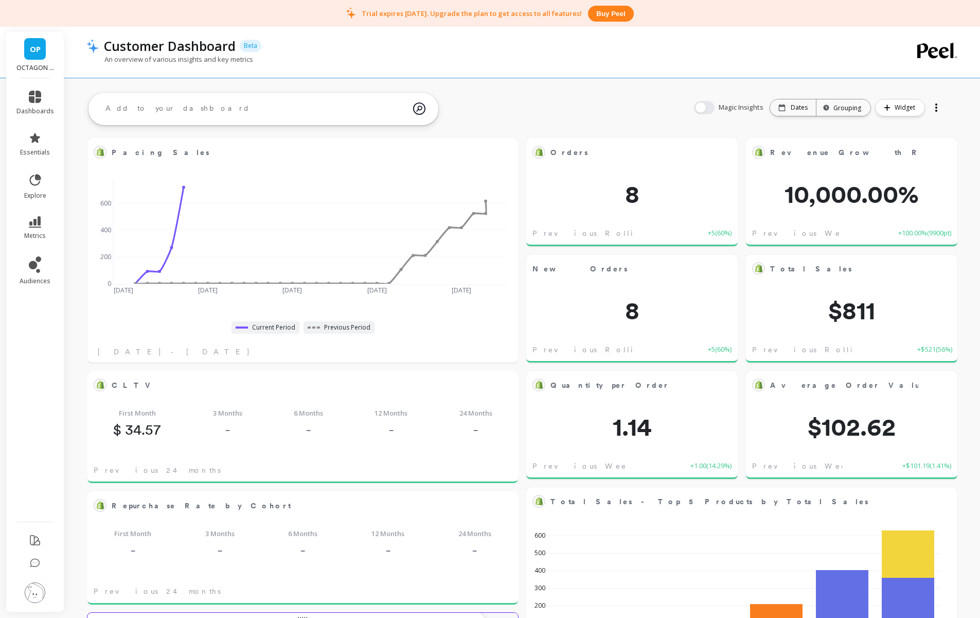
click at [799, 97] on div "Magic Insights Date: Dates Time grouping: Grouping Widget" at bounding box center [818, 107] width 271 height 33
click at [793, 114] on div "Dates" at bounding box center [793, 107] width 46 height 16
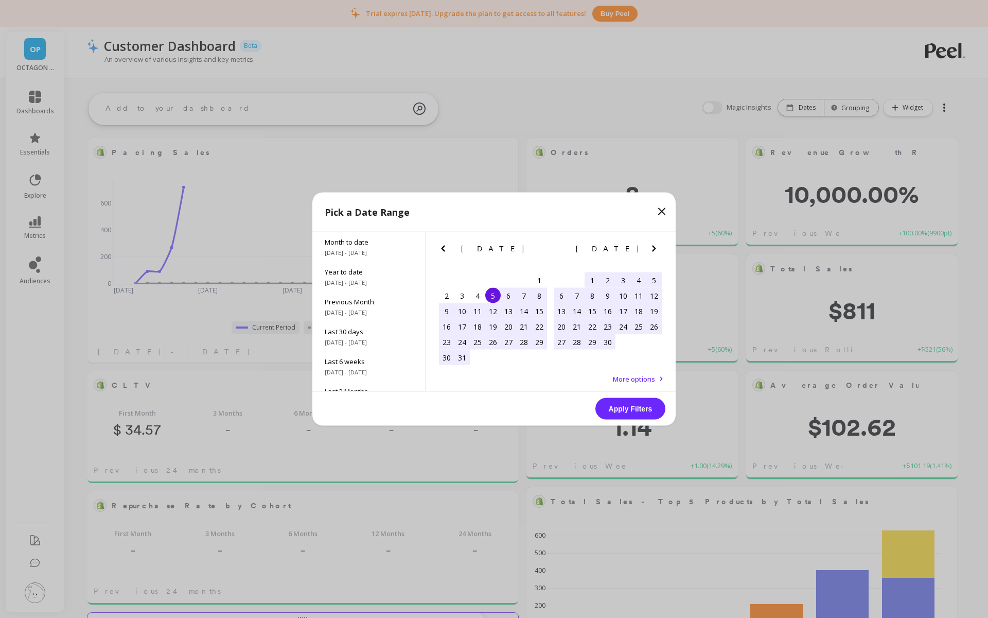
click at [652, 243] on icon "Next Month" at bounding box center [654, 248] width 12 height 12
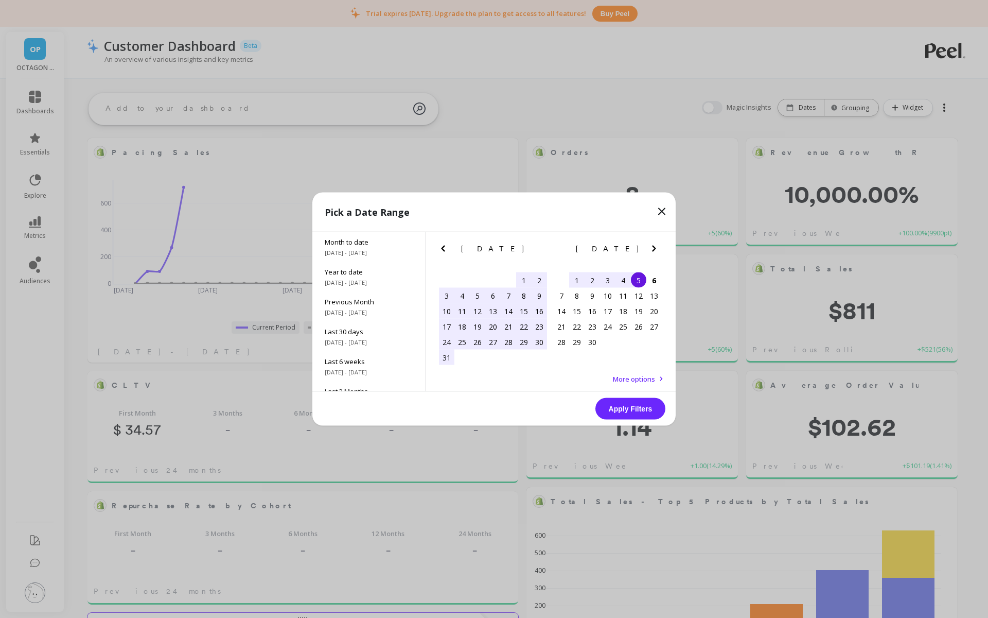
click at [638, 278] on div "5" at bounding box center [638, 279] width 15 height 15
click at [649, 413] on button "Apply Filters" at bounding box center [630, 409] width 70 height 22
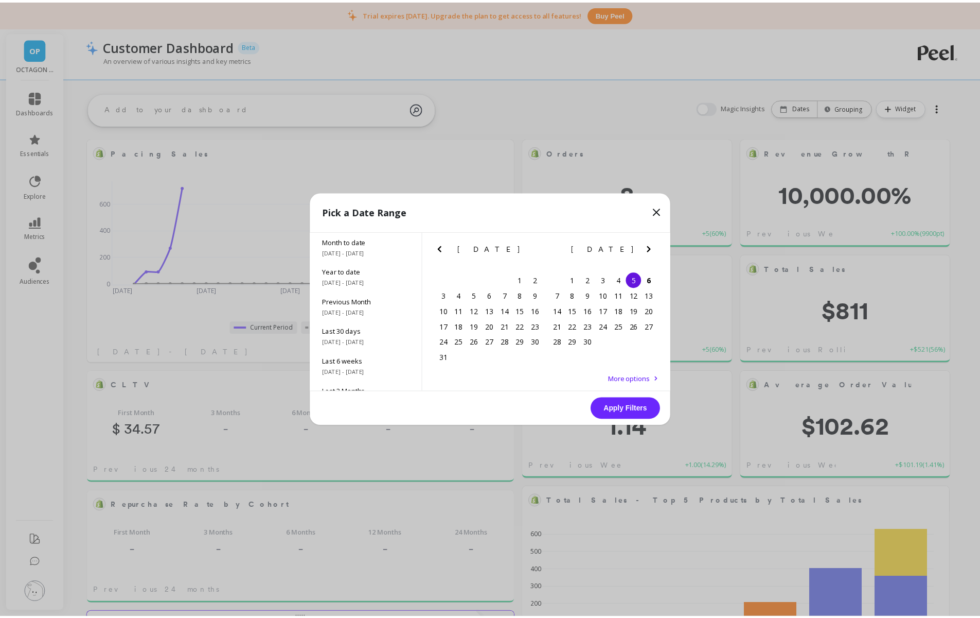
scroll to position [275, 398]
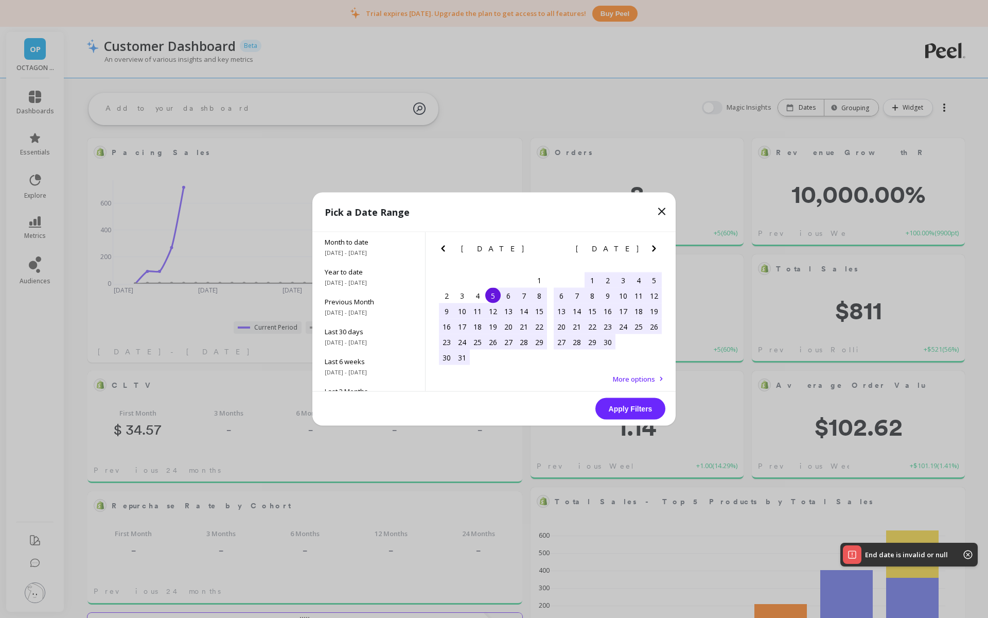
click at [645, 400] on button "Apply Filters" at bounding box center [630, 409] width 70 height 22
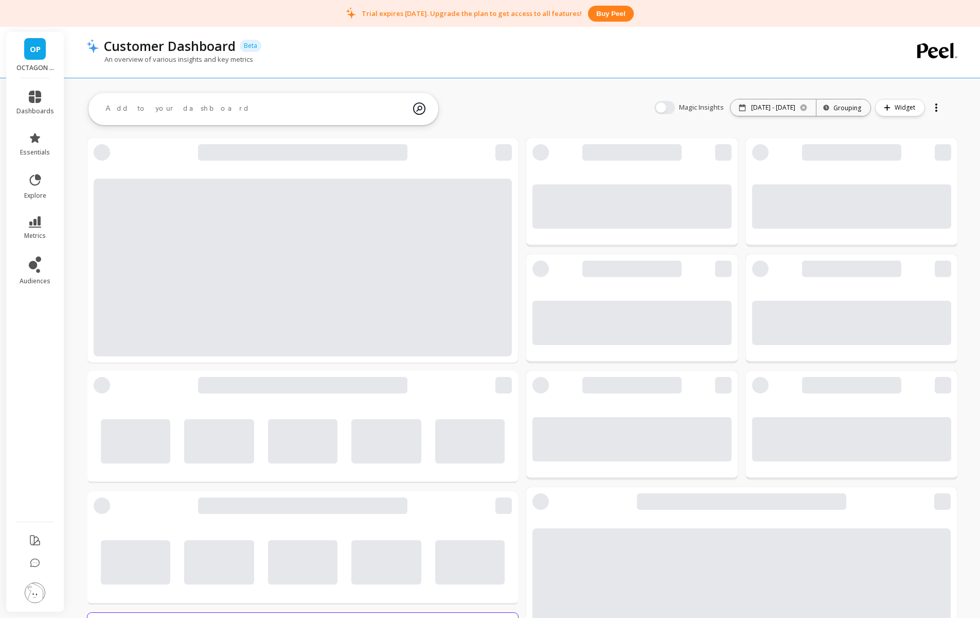
click at [929, 105] on div at bounding box center [936, 107] width 14 height 16
click at [933, 105] on div at bounding box center [936, 107] width 14 height 16
click at [927, 50] on icon at bounding box center [938, 51] width 40 height 16
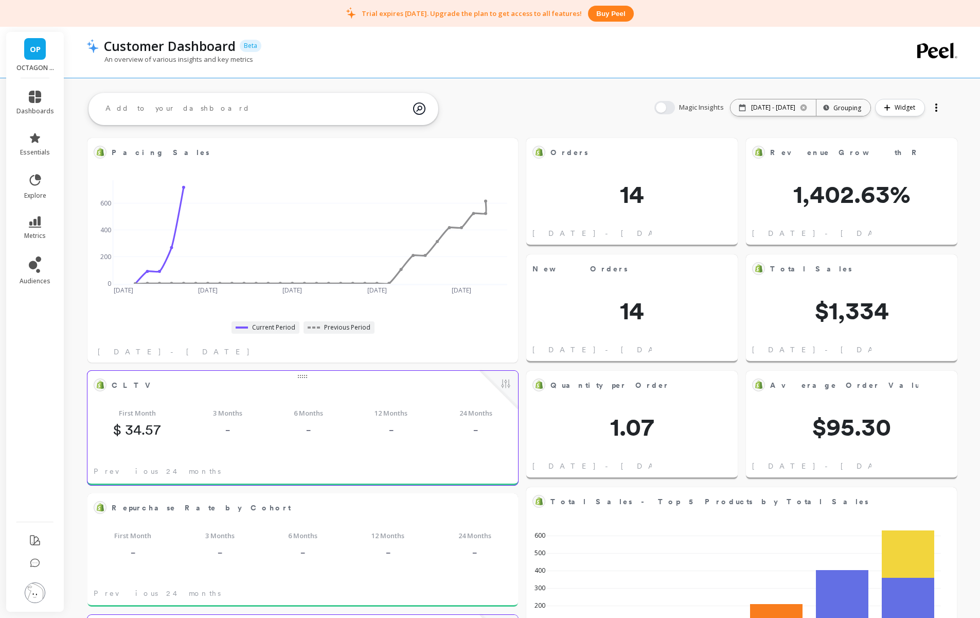
scroll to position [275, 394]
